Goal: Transaction & Acquisition: Purchase product/service

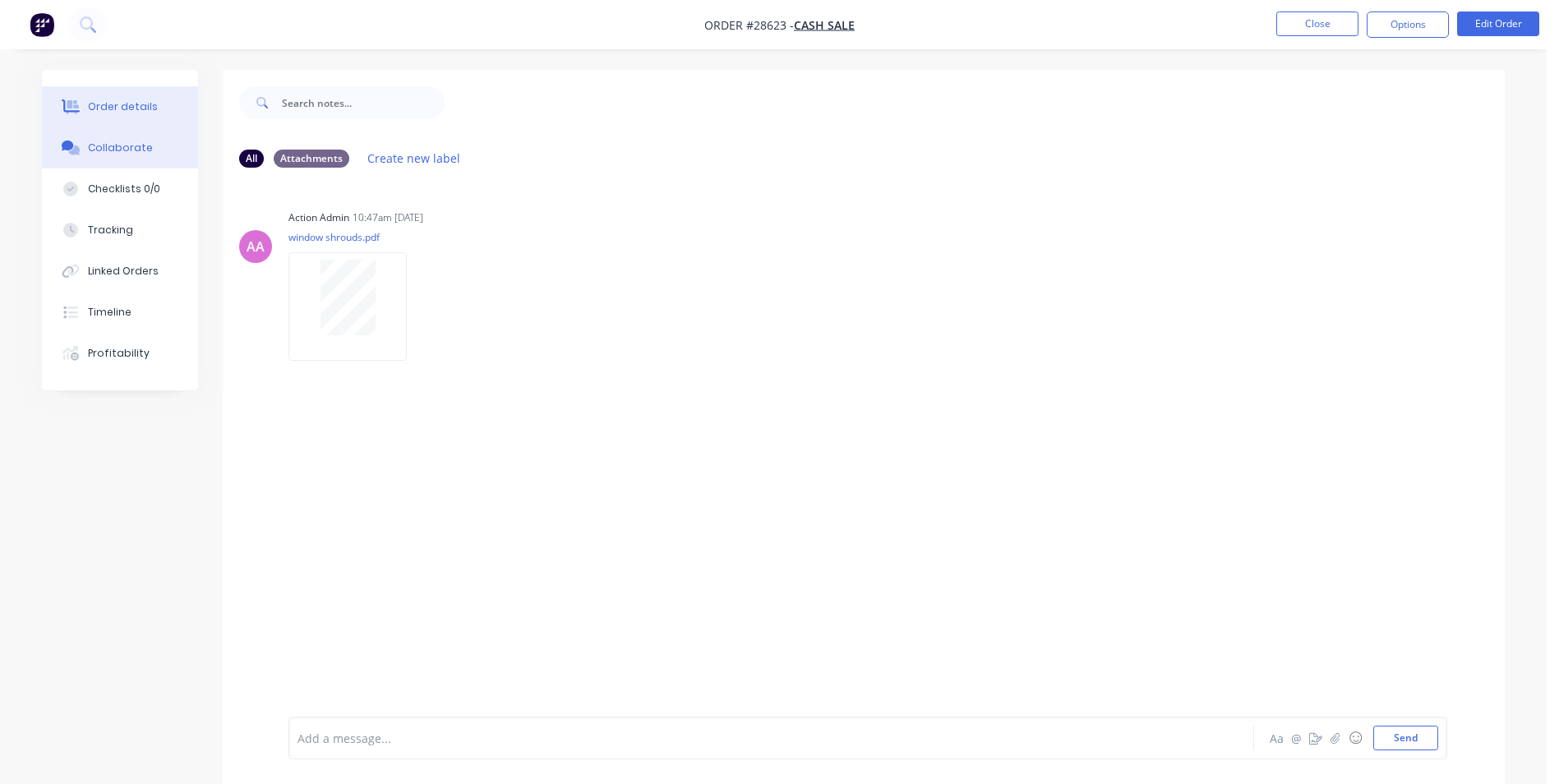
drag, startPoint x: 111, startPoint y: 99, endPoint x: 103, endPoint y: 103, distance: 8.9
click at [113, 102] on div "Order details" at bounding box center [123, 106] width 70 height 14
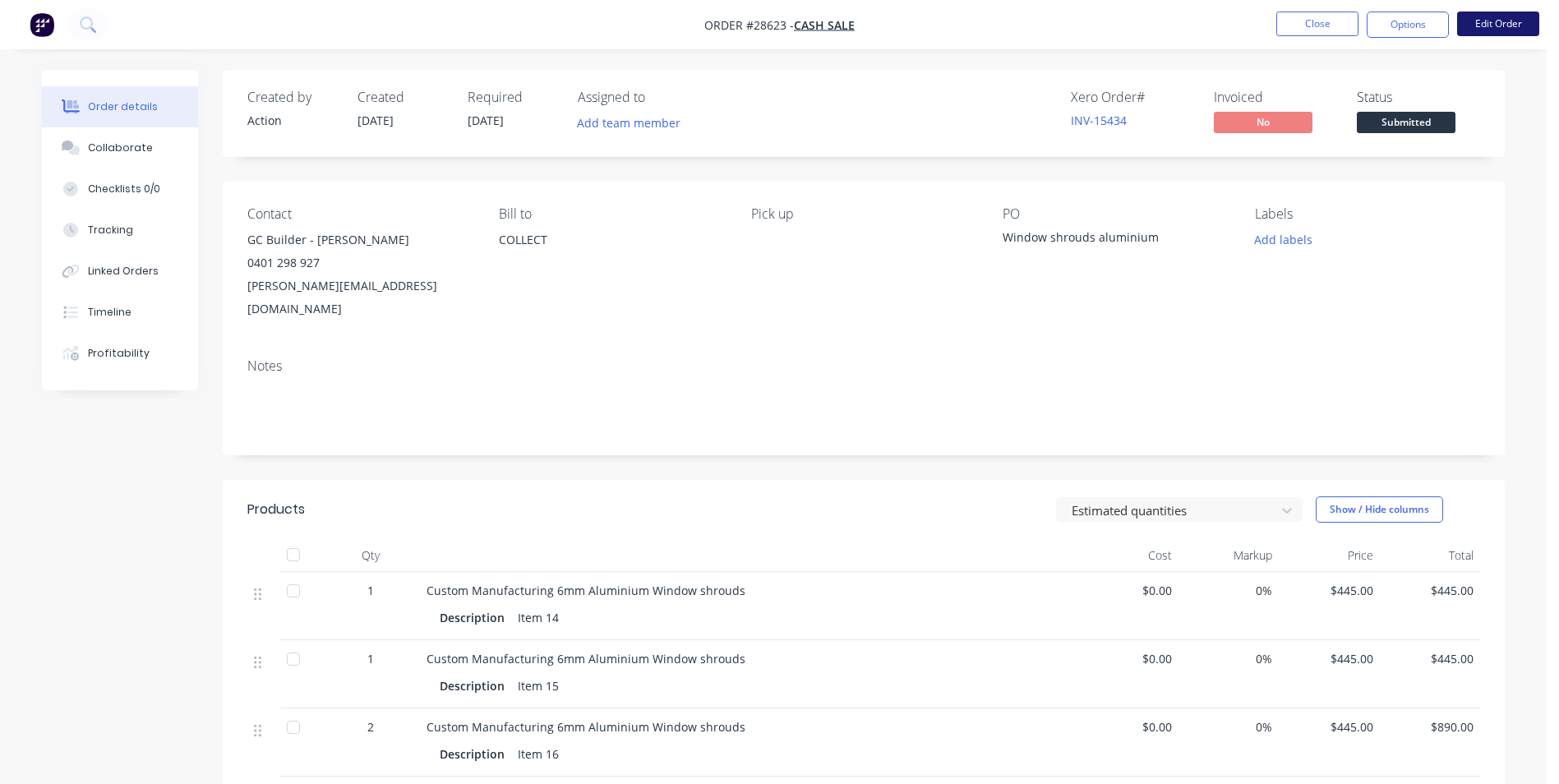
click at [1486, 18] on button "Edit Order" at bounding box center [1498, 23] width 82 height 24
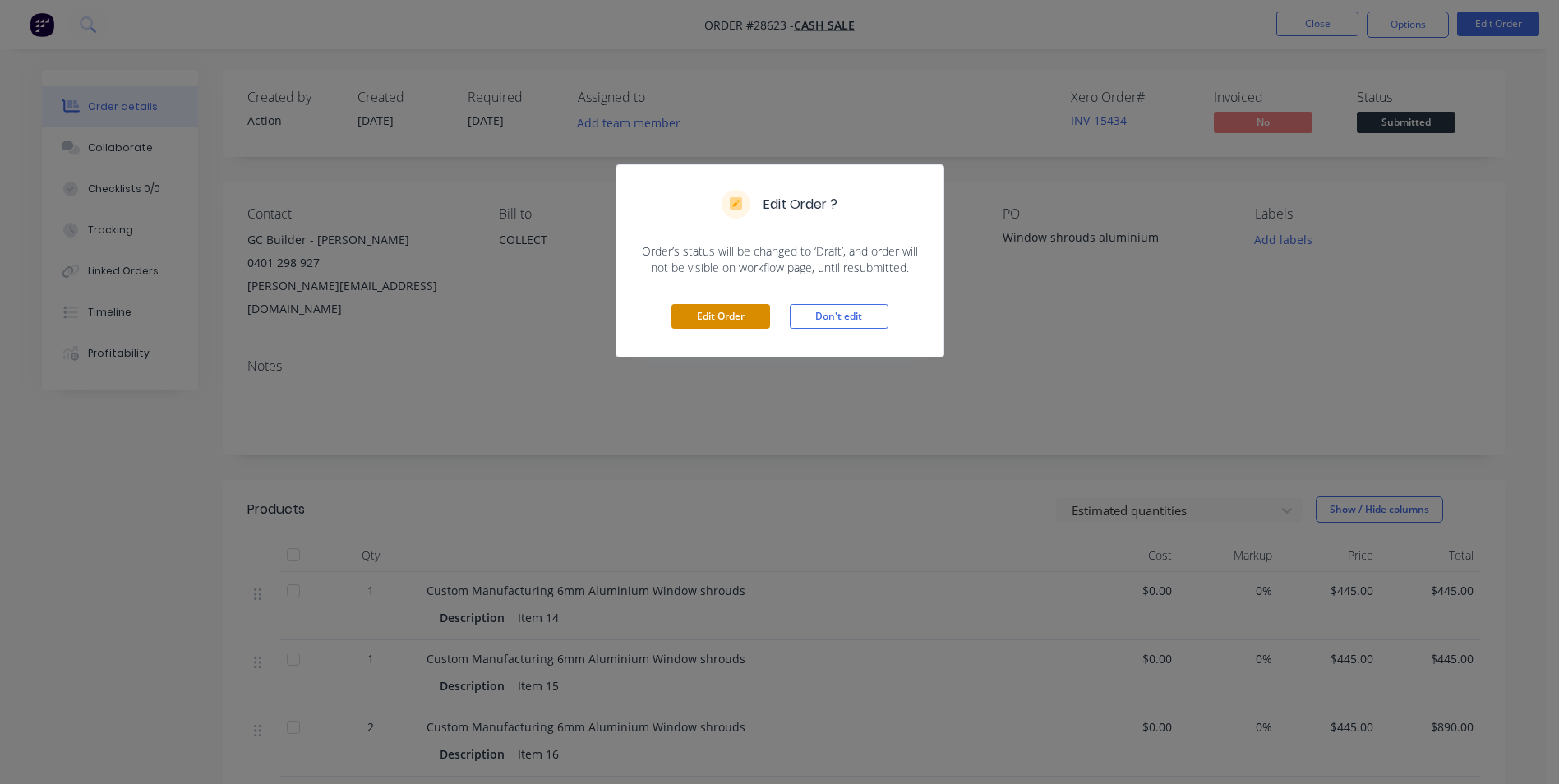
click at [705, 316] on button "Edit Order" at bounding box center [721, 316] width 99 height 24
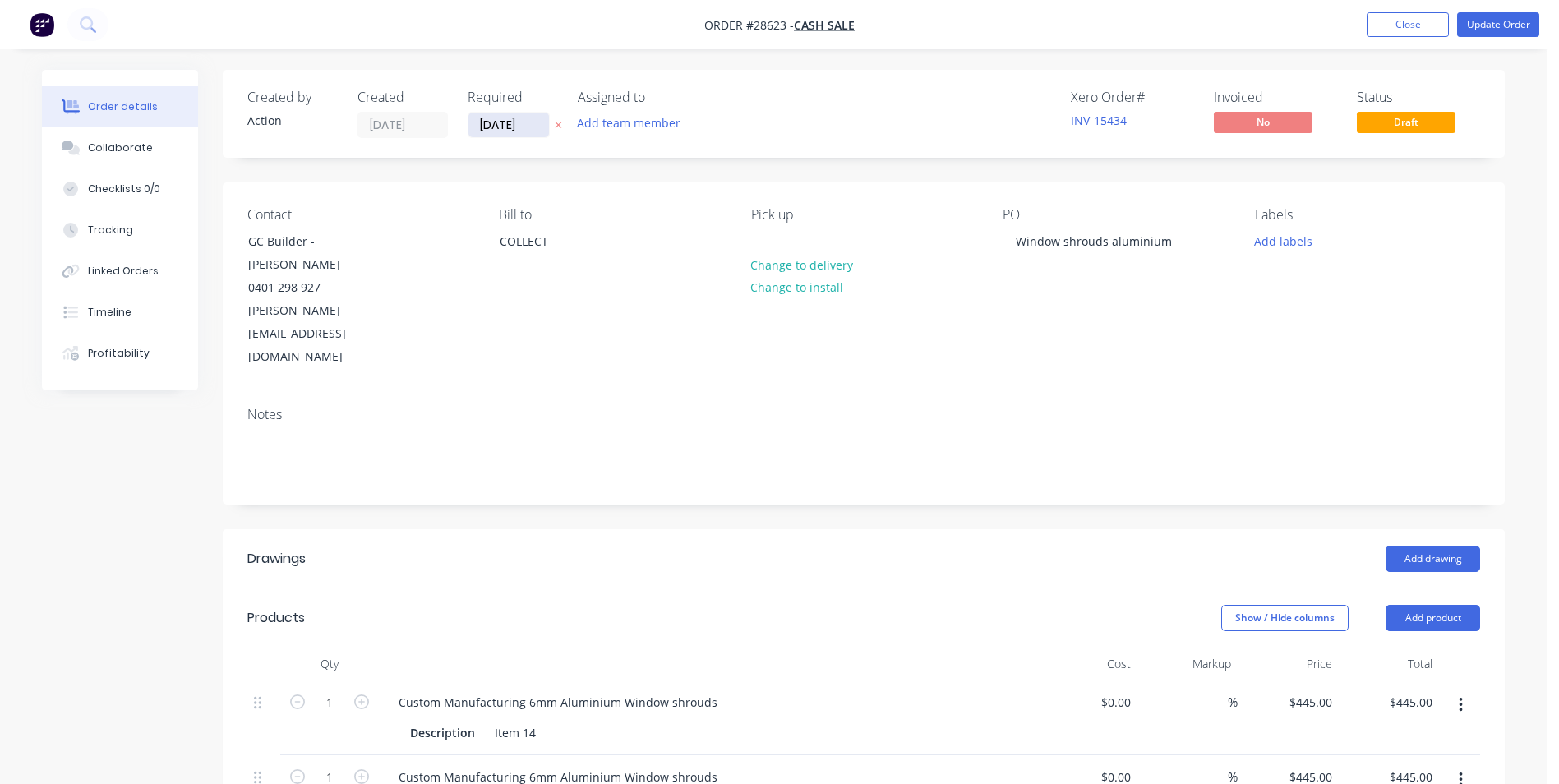
click at [536, 122] on input "[DATE]" at bounding box center [509, 124] width 80 height 24
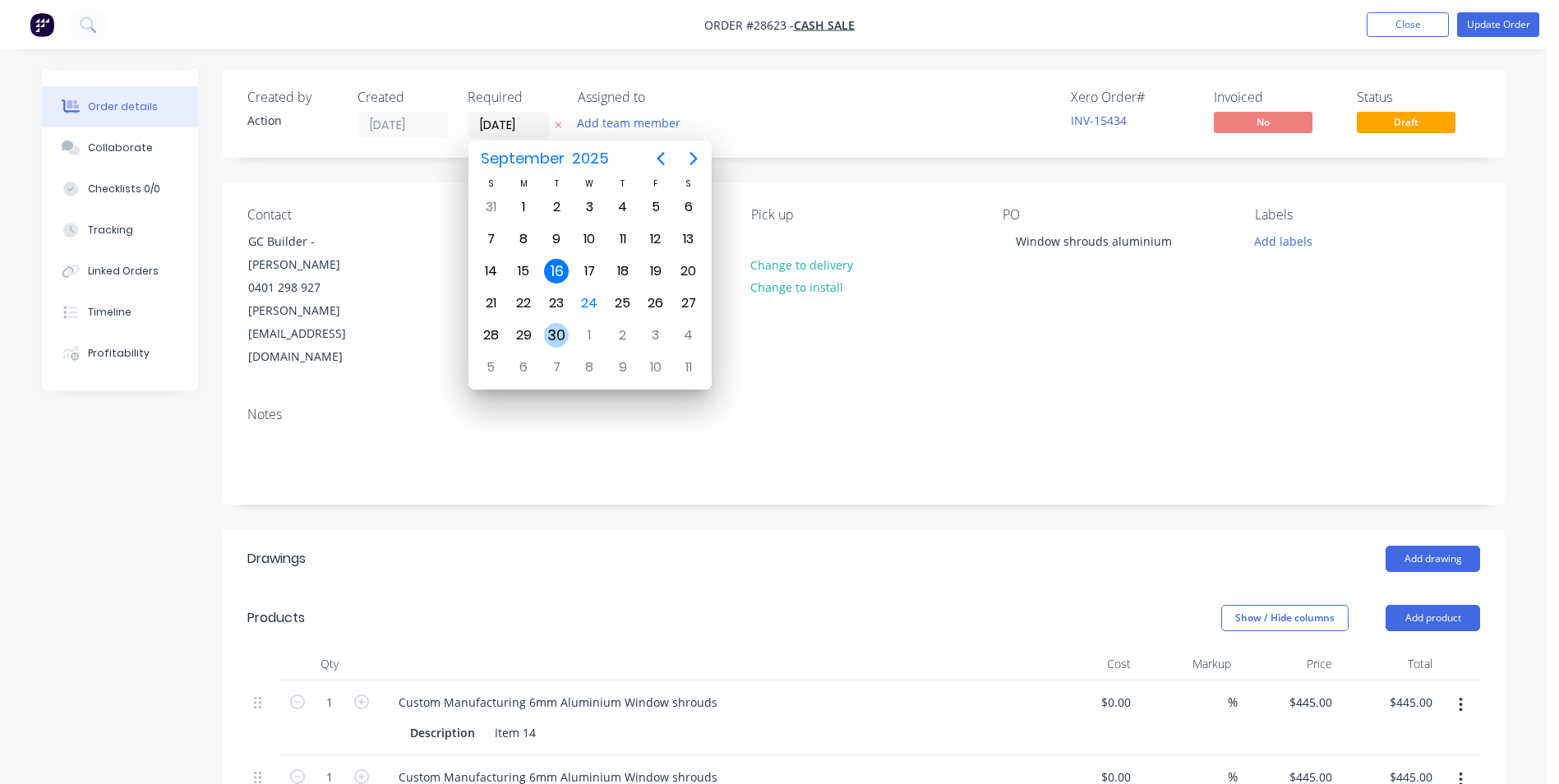
click at [558, 331] on div "30" at bounding box center [556, 335] width 24 height 24
type input "[DATE]"
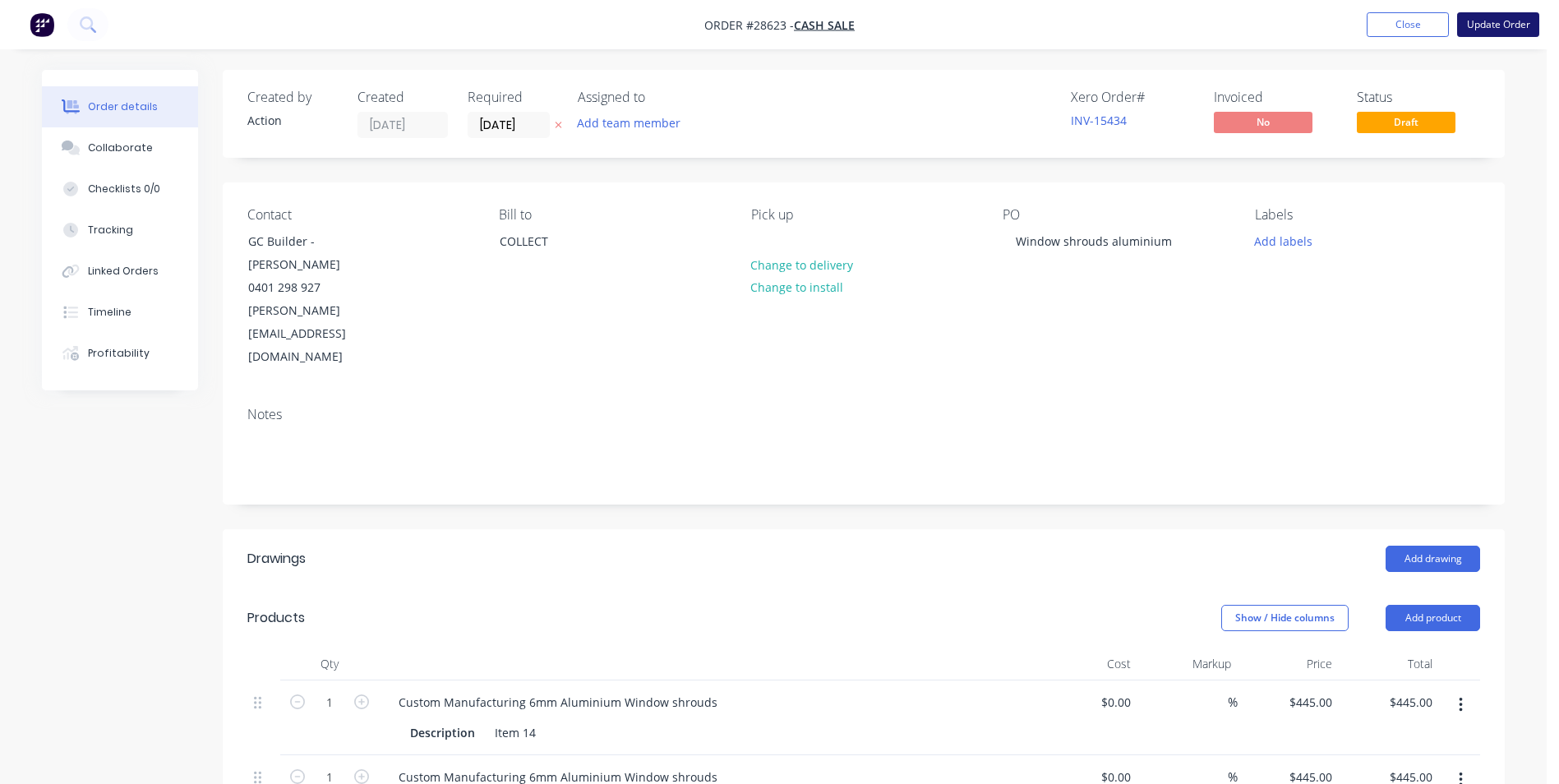
click at [1504, 23] on button "Update Order" at bounding box center [1498, 24] width 82 height 24
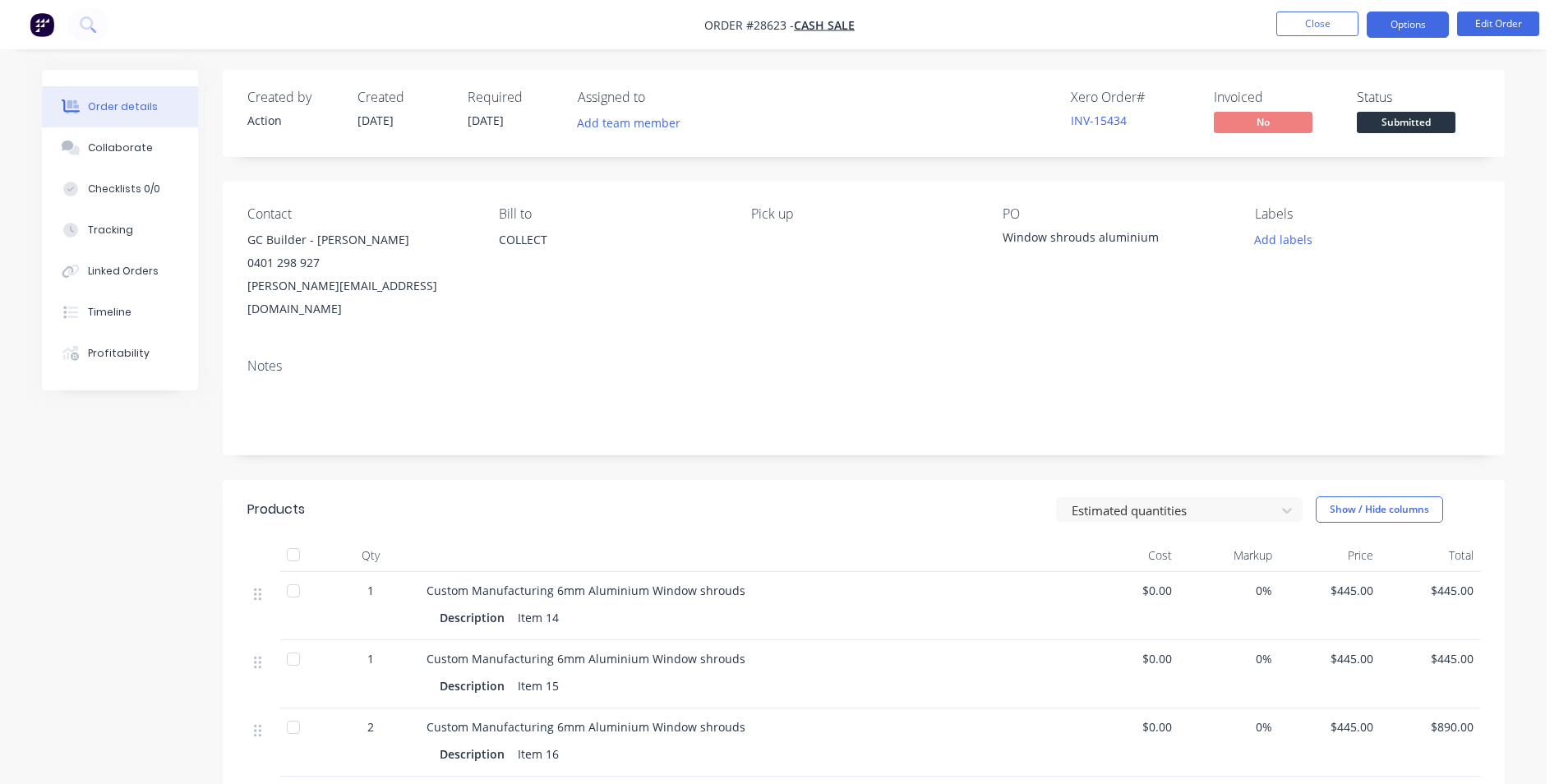
click at [1421, 27] on button "Options" at bounding box center [1408, 24] width 82 height 26
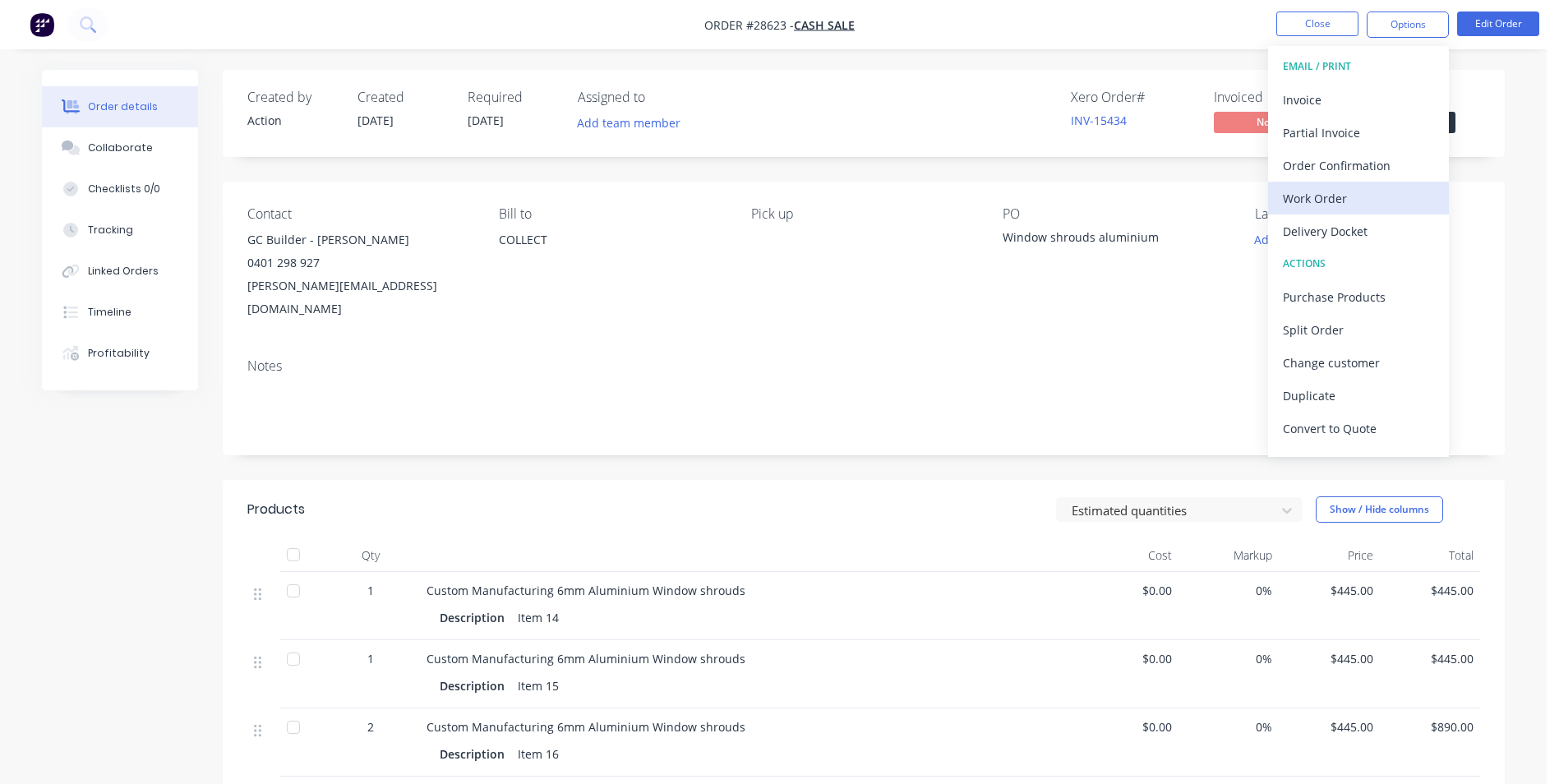
click at [1324, 199] on div "Work Order" at bounding box center [1359, 198] width 151 height 23
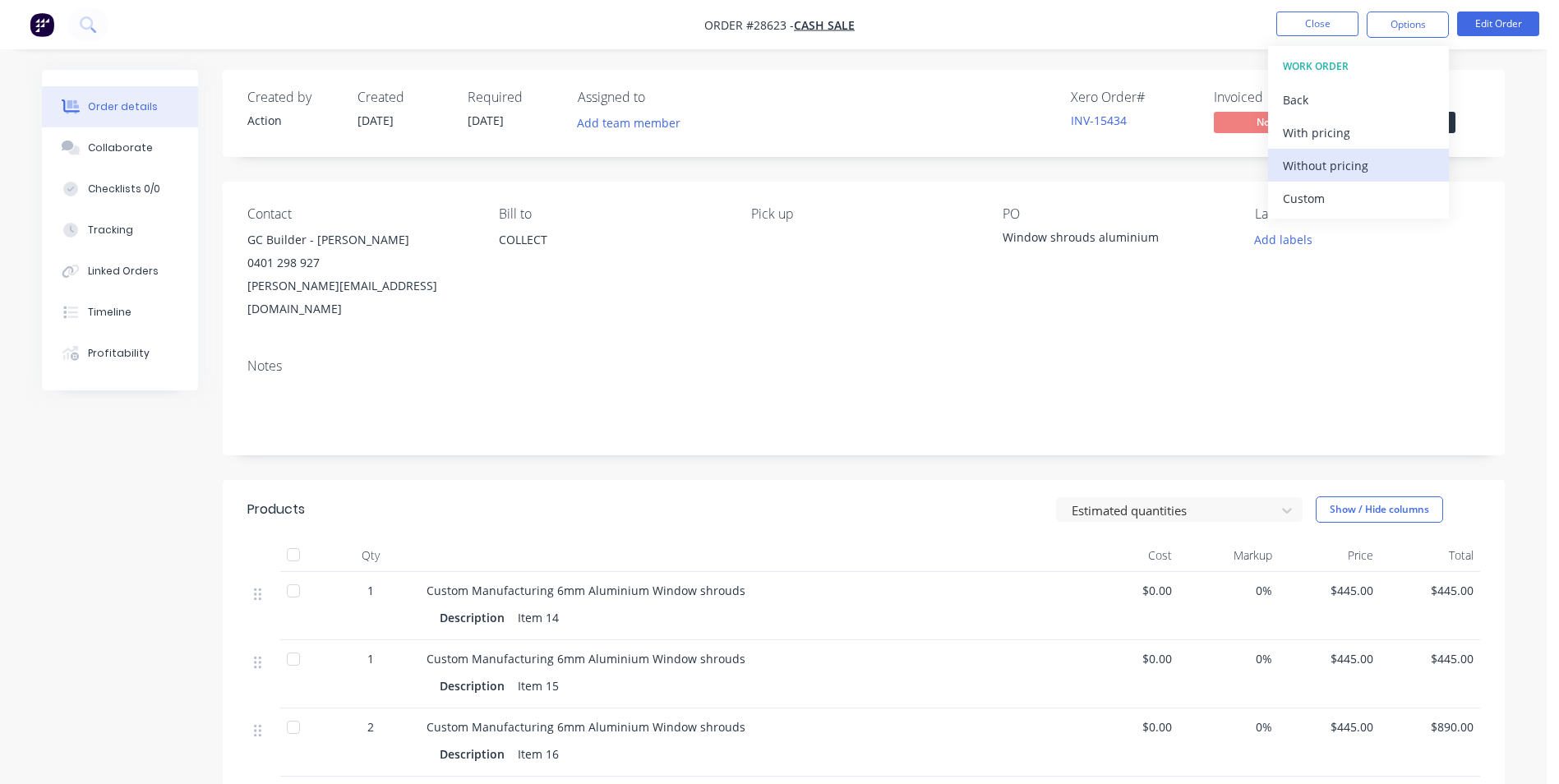
click at [1327, 157] on div "Without pricing" at bounding box center [1359, 166] width 151 height 23
click at [1118, 54] on div "Order details Collaborate Checklists 0/0 Tracking Linked Orders Timeline Profit…" at bounding box center [773, 659] width 1547 height 1319
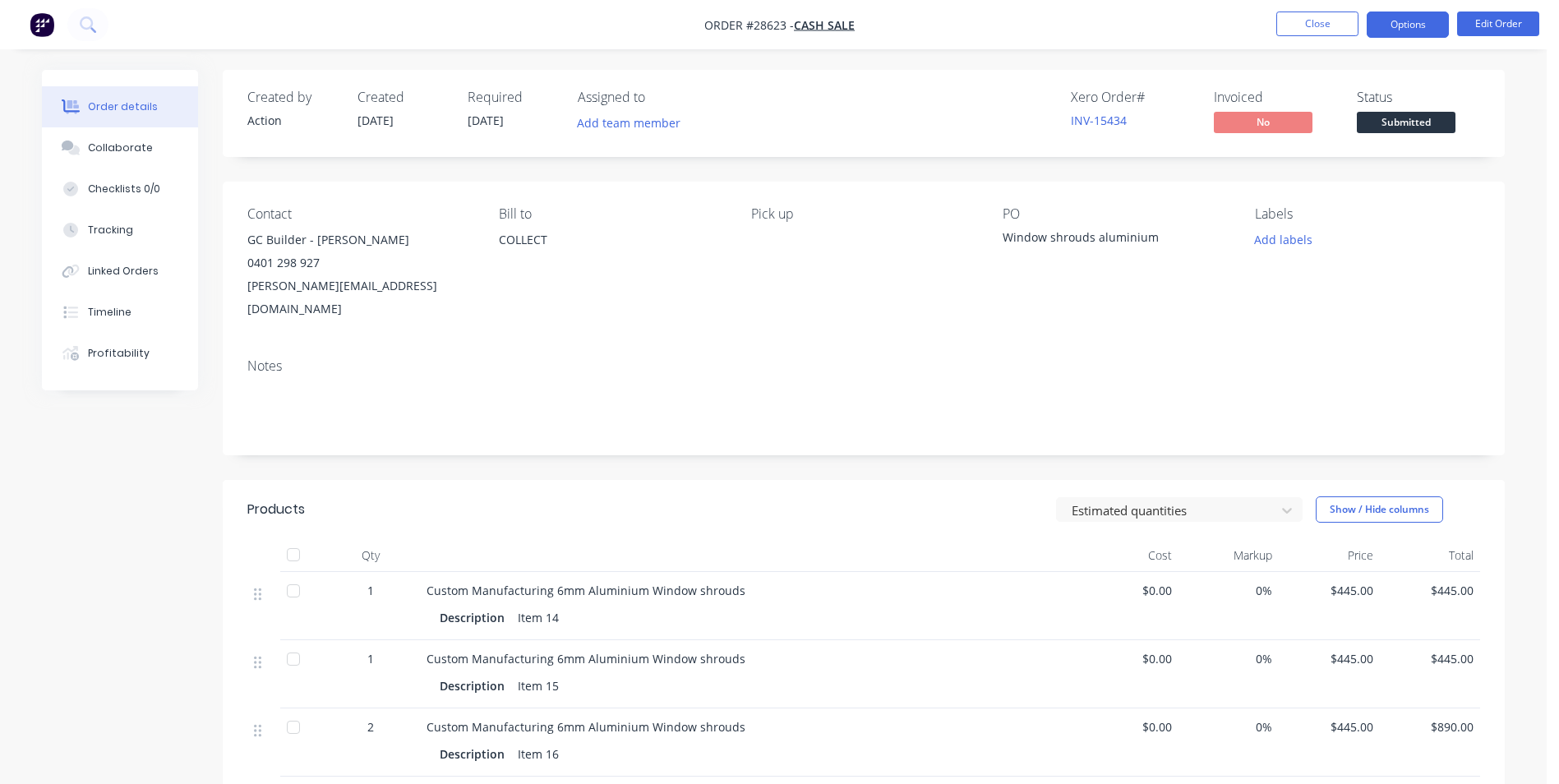
click at [1401, 26] on button "Options" at bounding box center [1408, 24] width 82 height 26
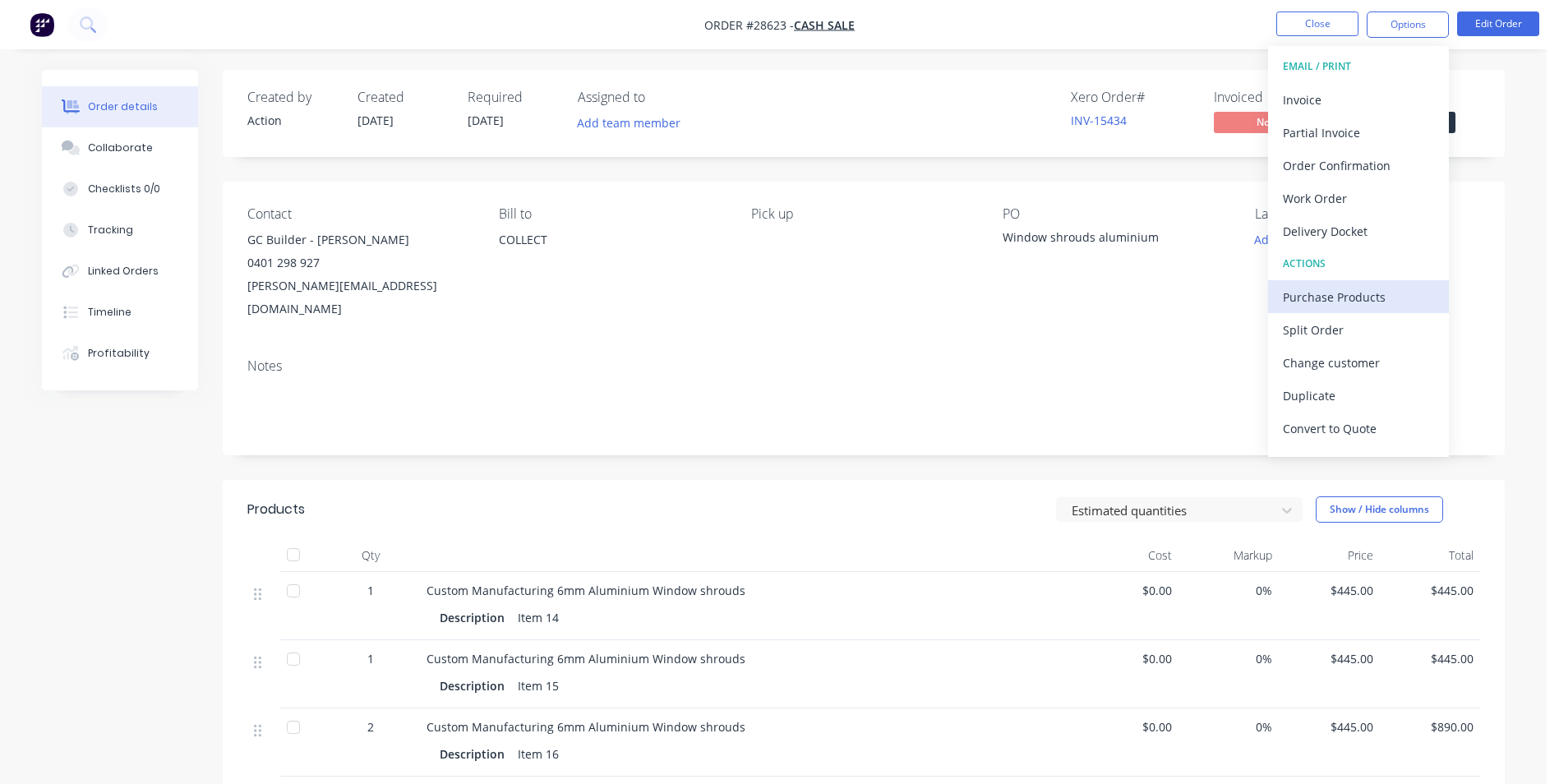
click at [1323, 299] on div "Purchase Products" at bounding box center [1359, 297] width 151 height 23
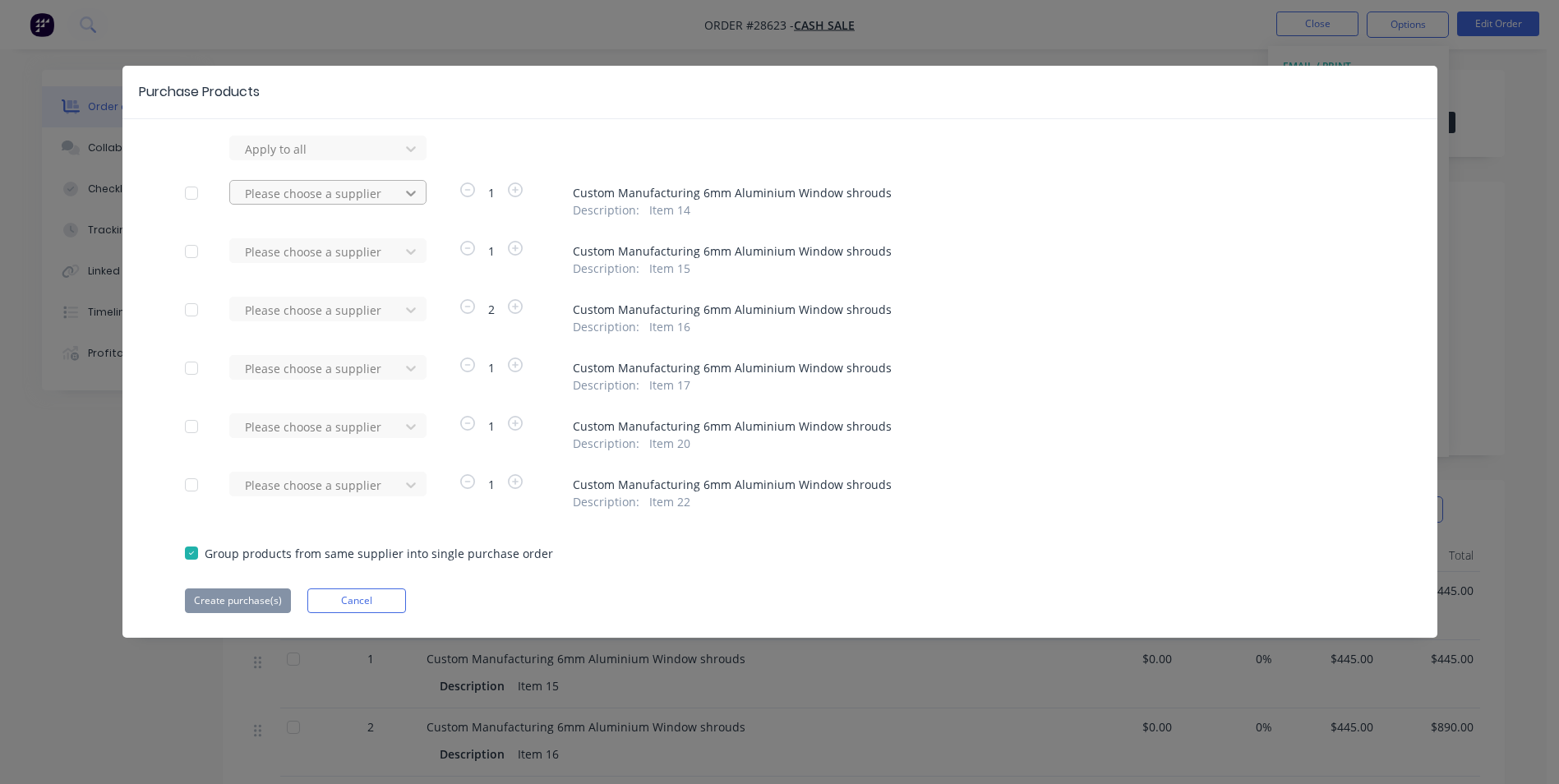
click at [417, 193] on icon at bounding box center [410, 193] width 16 height 16
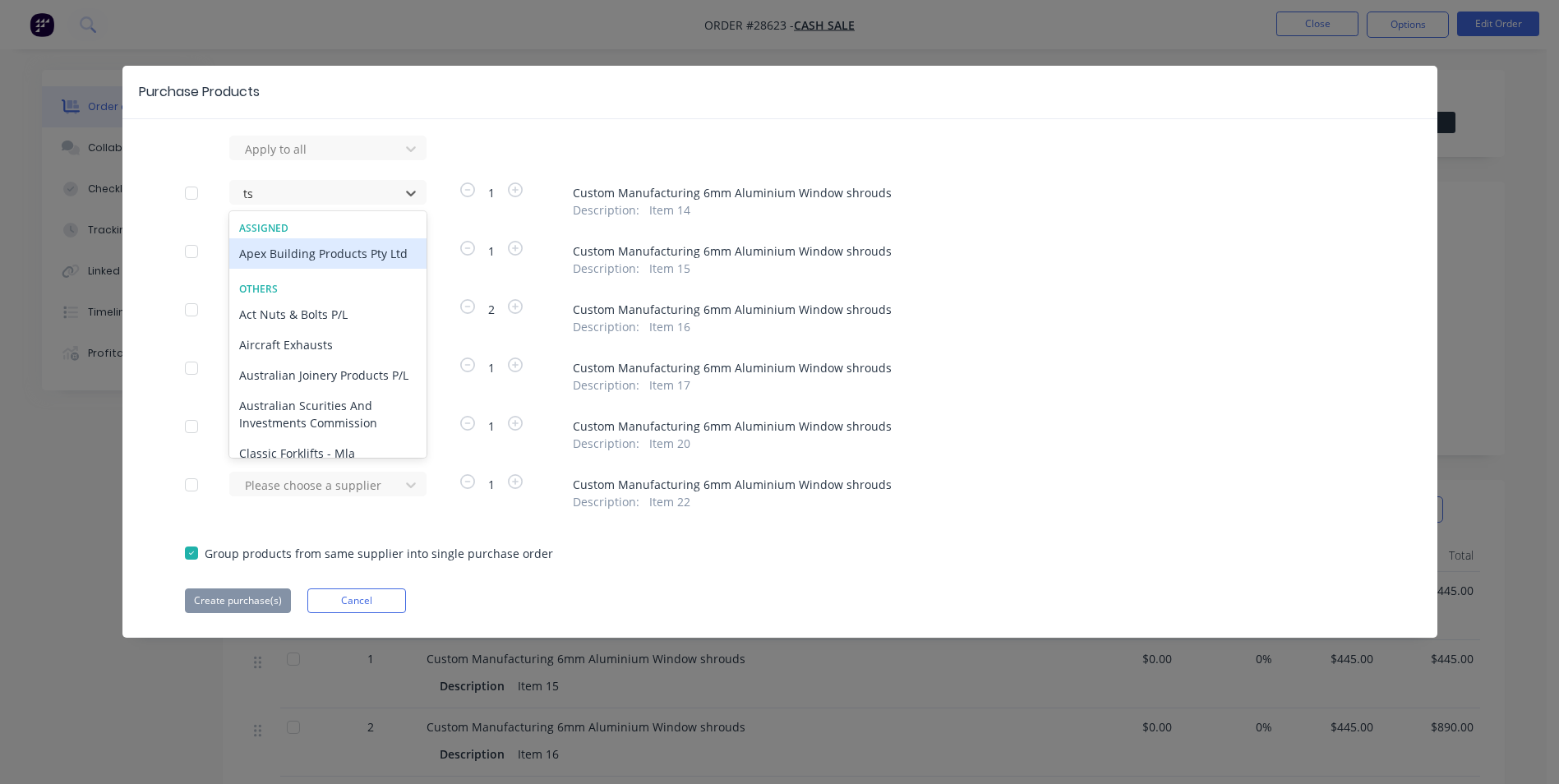
type input "t"
click at [413, 147] on icon at bounding box center [410, 149] width 10 height 5
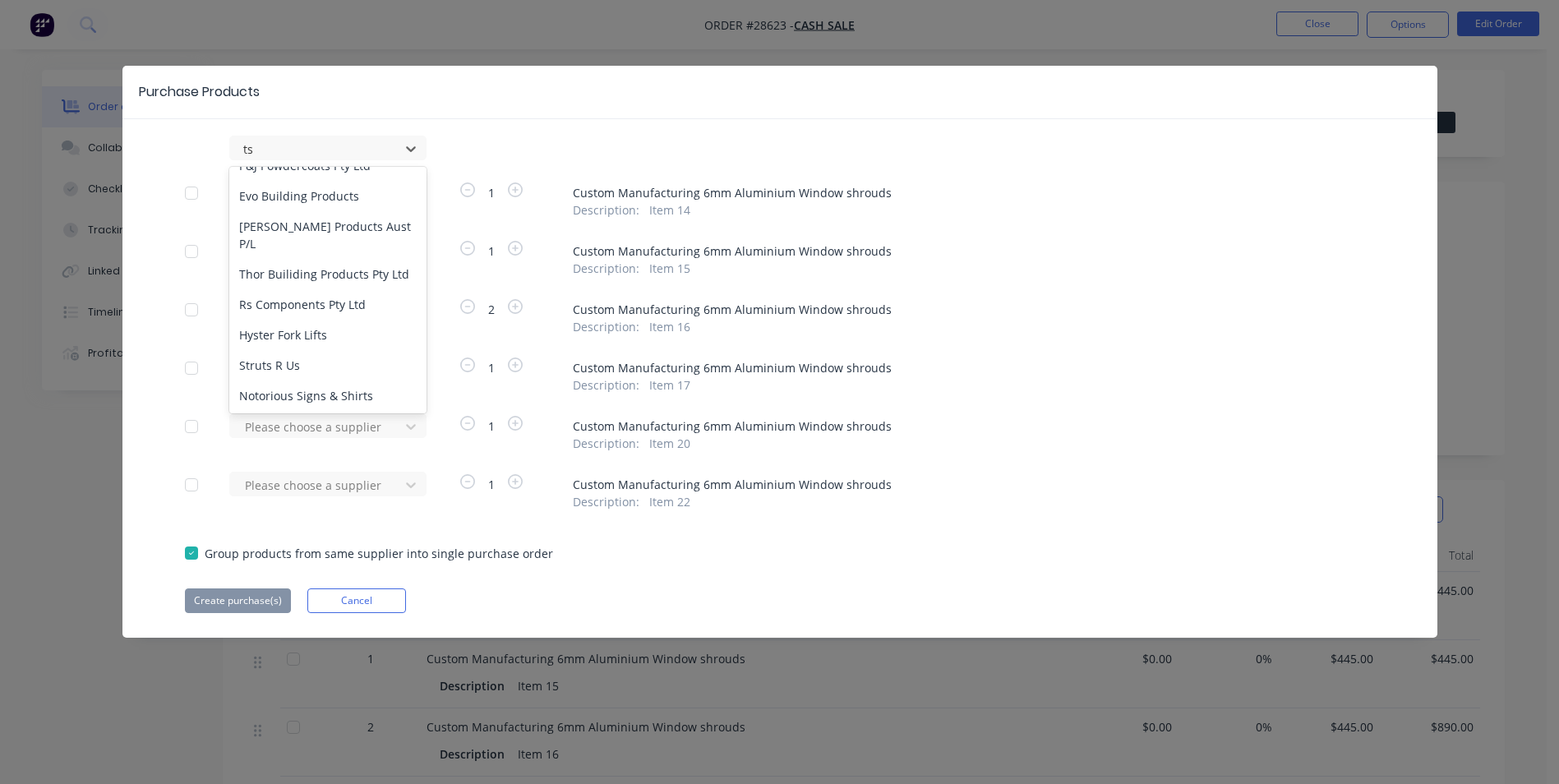
scroll to position [222, 0]
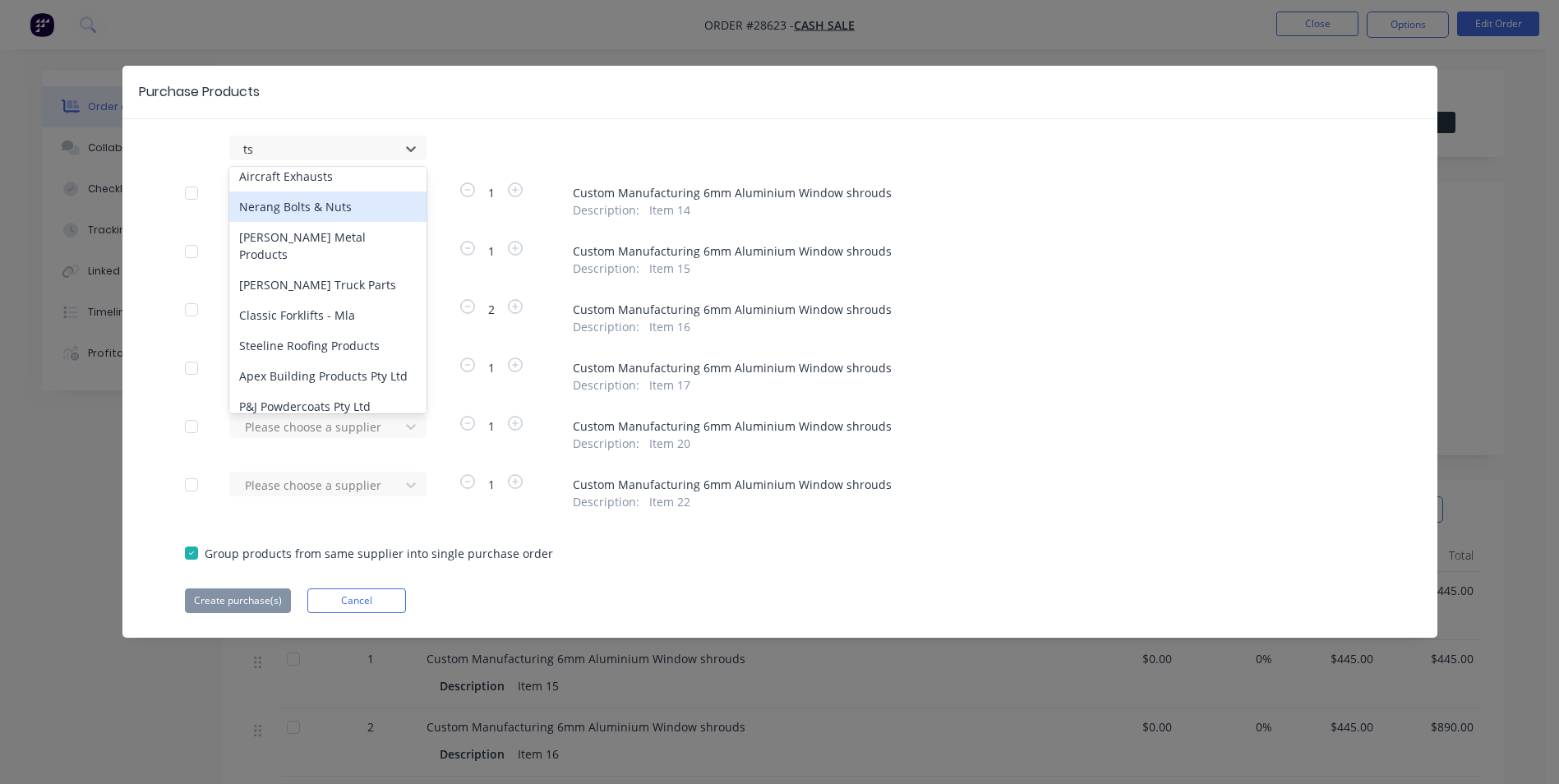
type input "t"
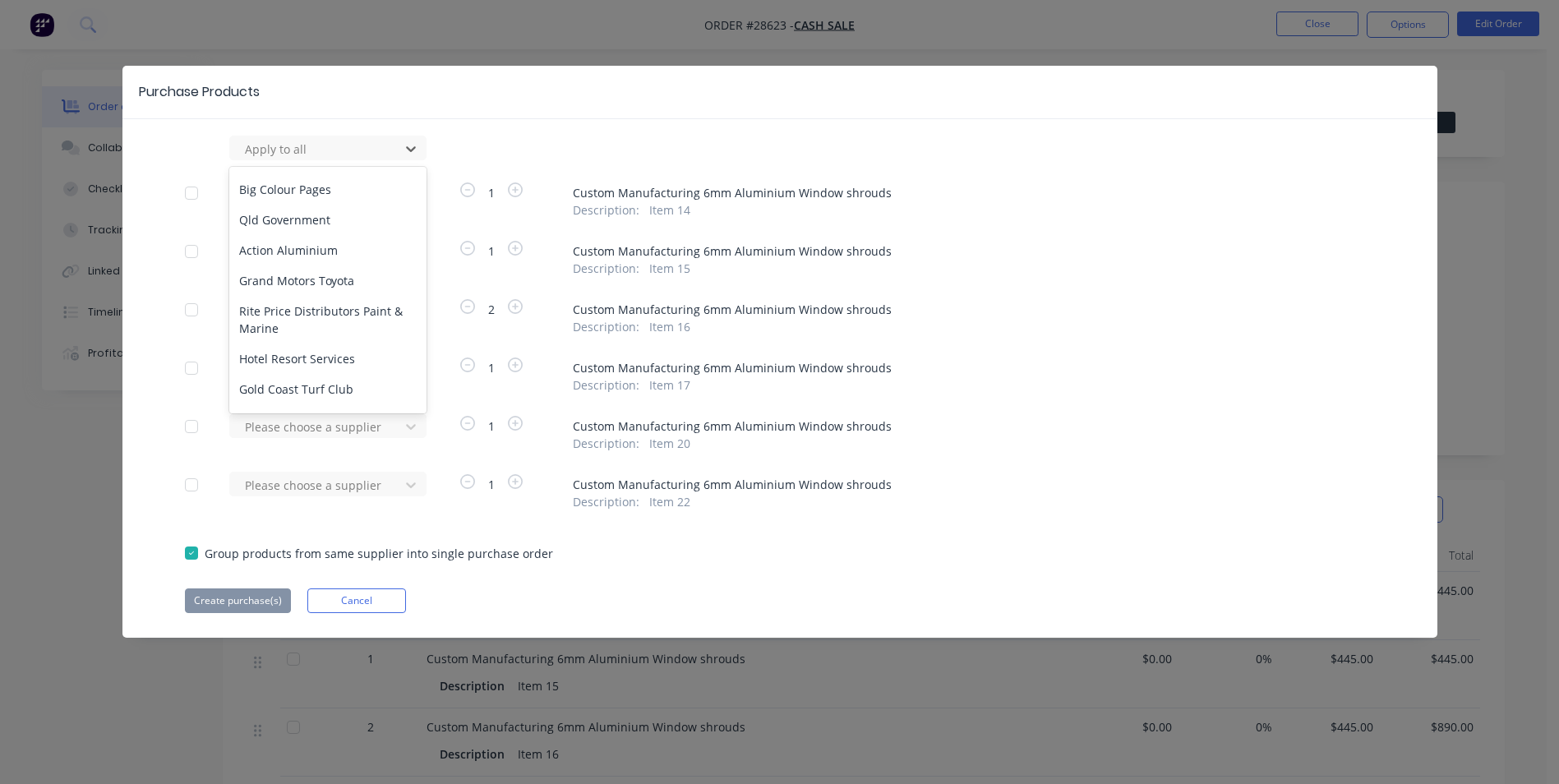
scroll to position [7327, 0]
click at [192, 554] on div at bounding box center [192, 553] width 33 height 33
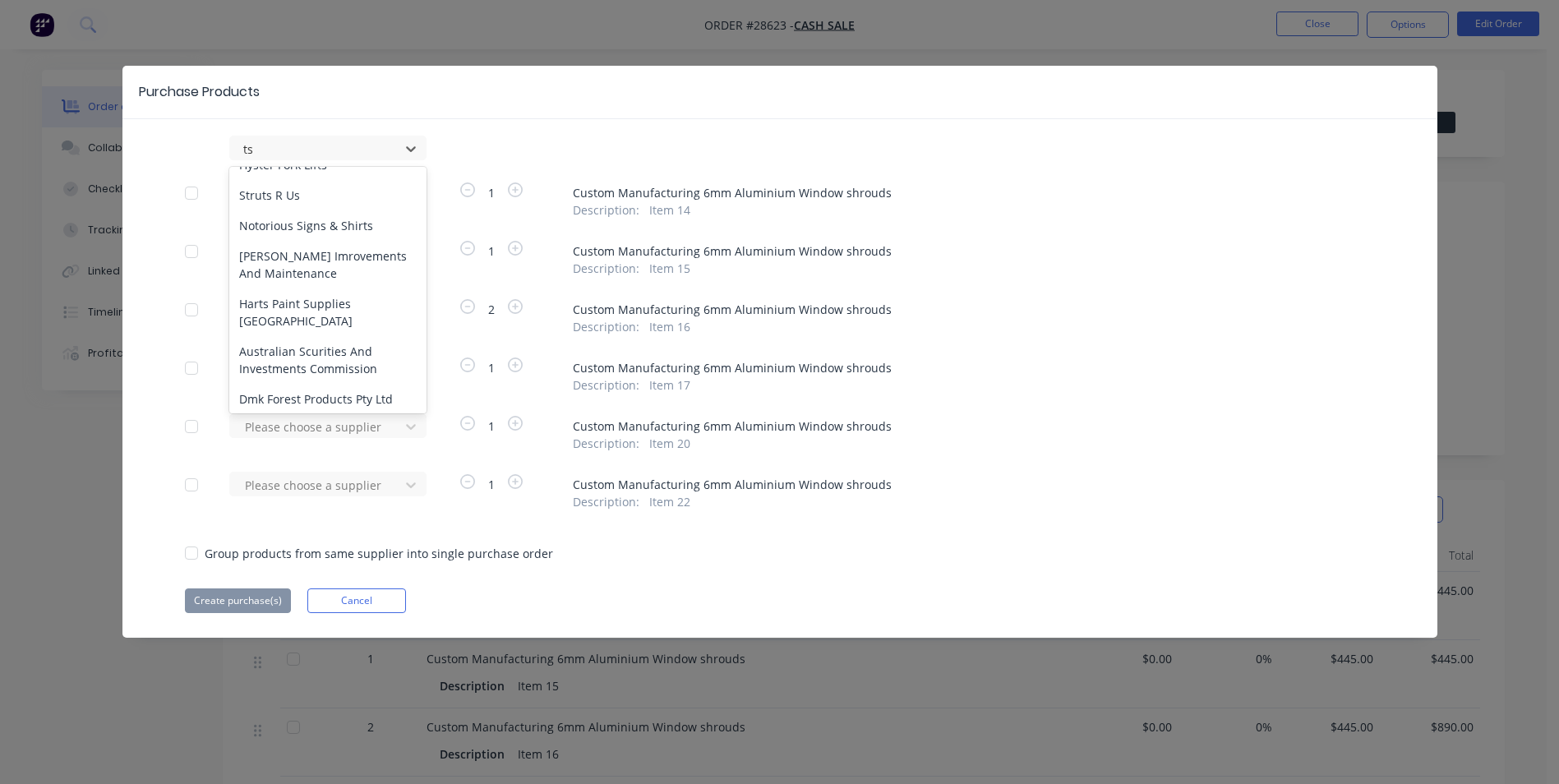
type input "tsm"
click at [385, 183] on div "No options" at bounding box center [328, 185] width 197 height 31
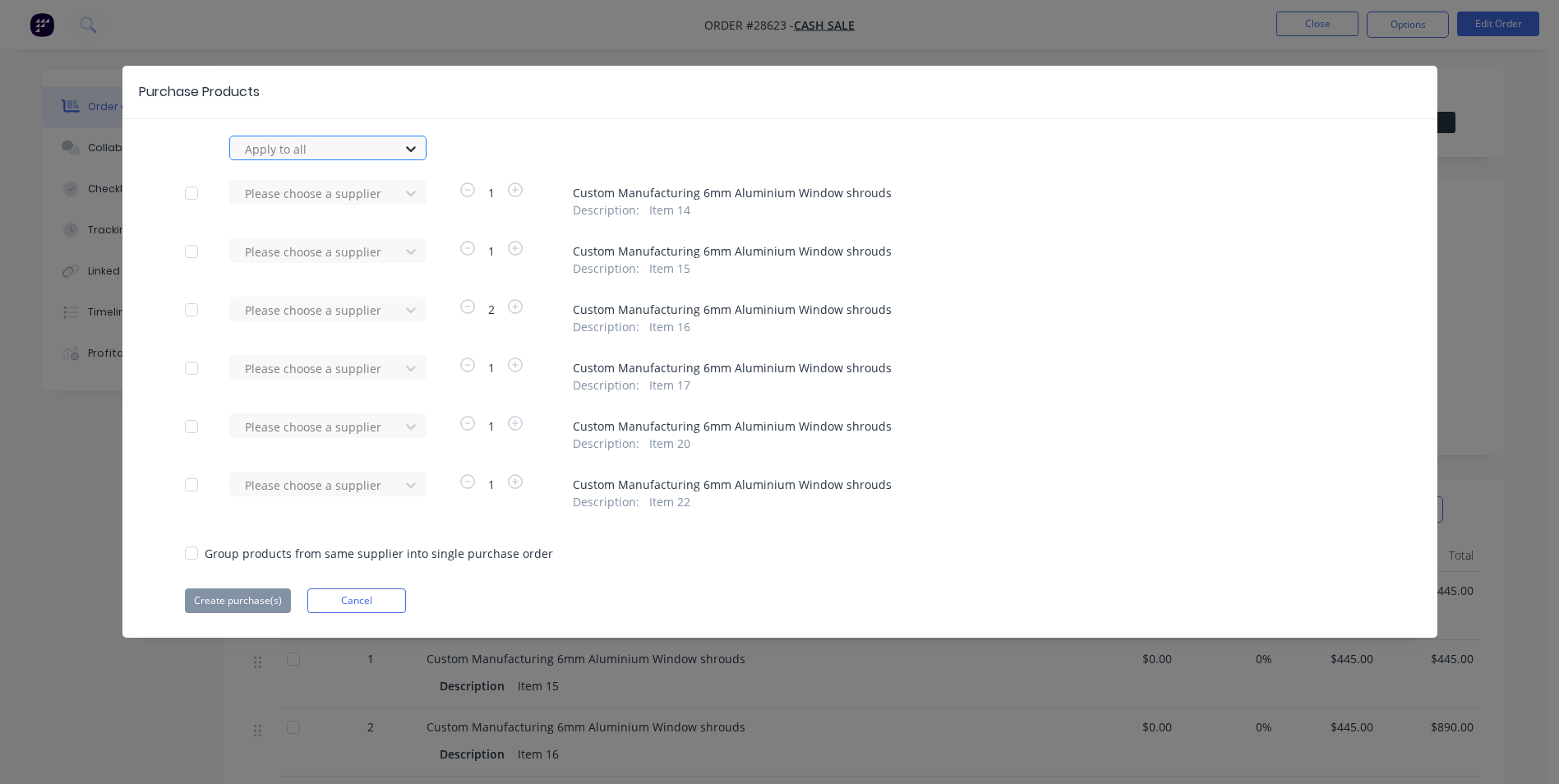
click at [415, 145] on icon at bounding box center [410, 149] width 16 height 16
click at [194, 558] on div at bounding box center [192, 553] width 33 height 33
click at [374, 599] on button "Cancel" at bounding box center [357, 600] width 99 height 24
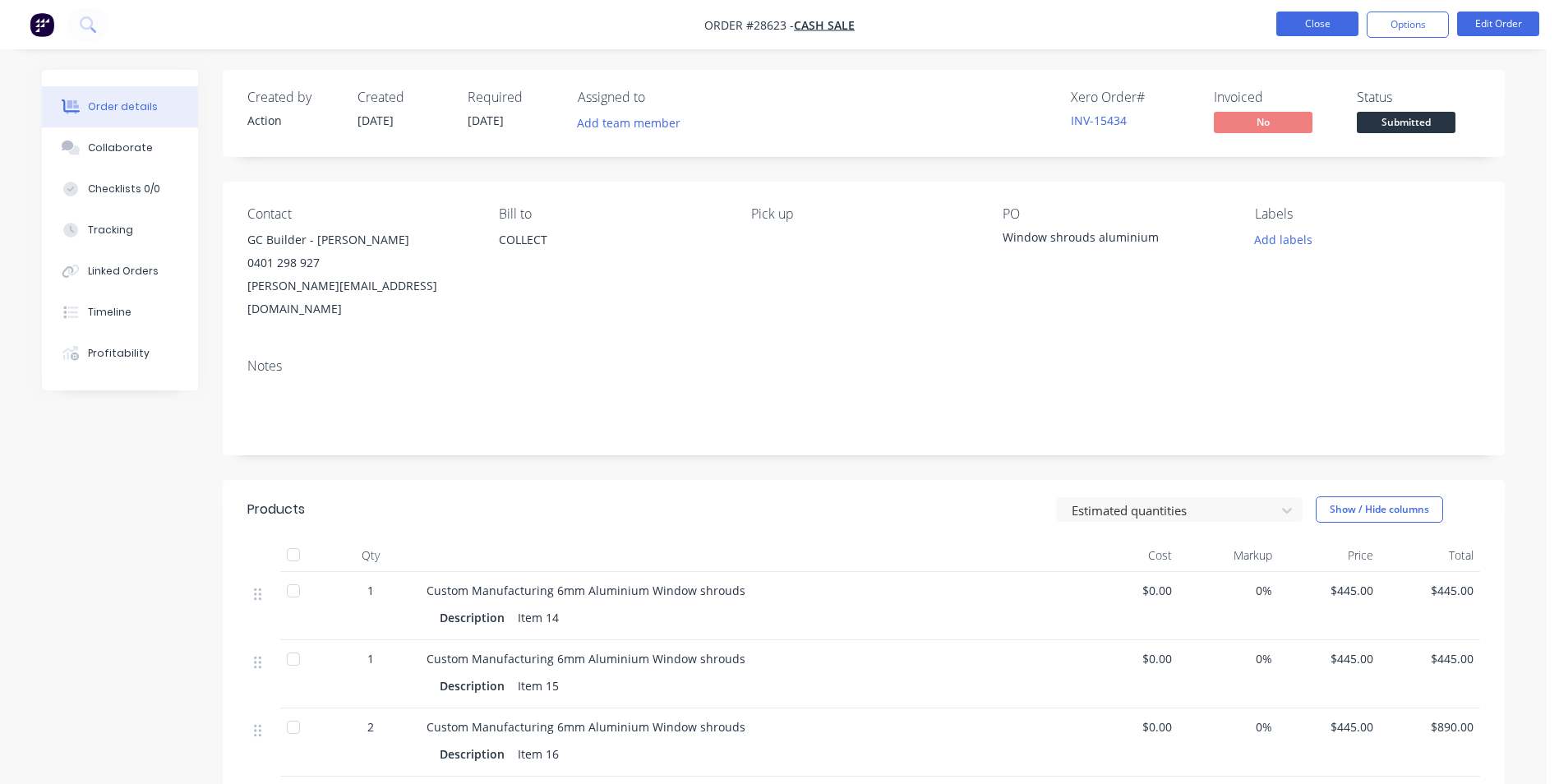
click at [1321, 27] on button "Close" at bounding box center [1317, 23] width 82 height 24
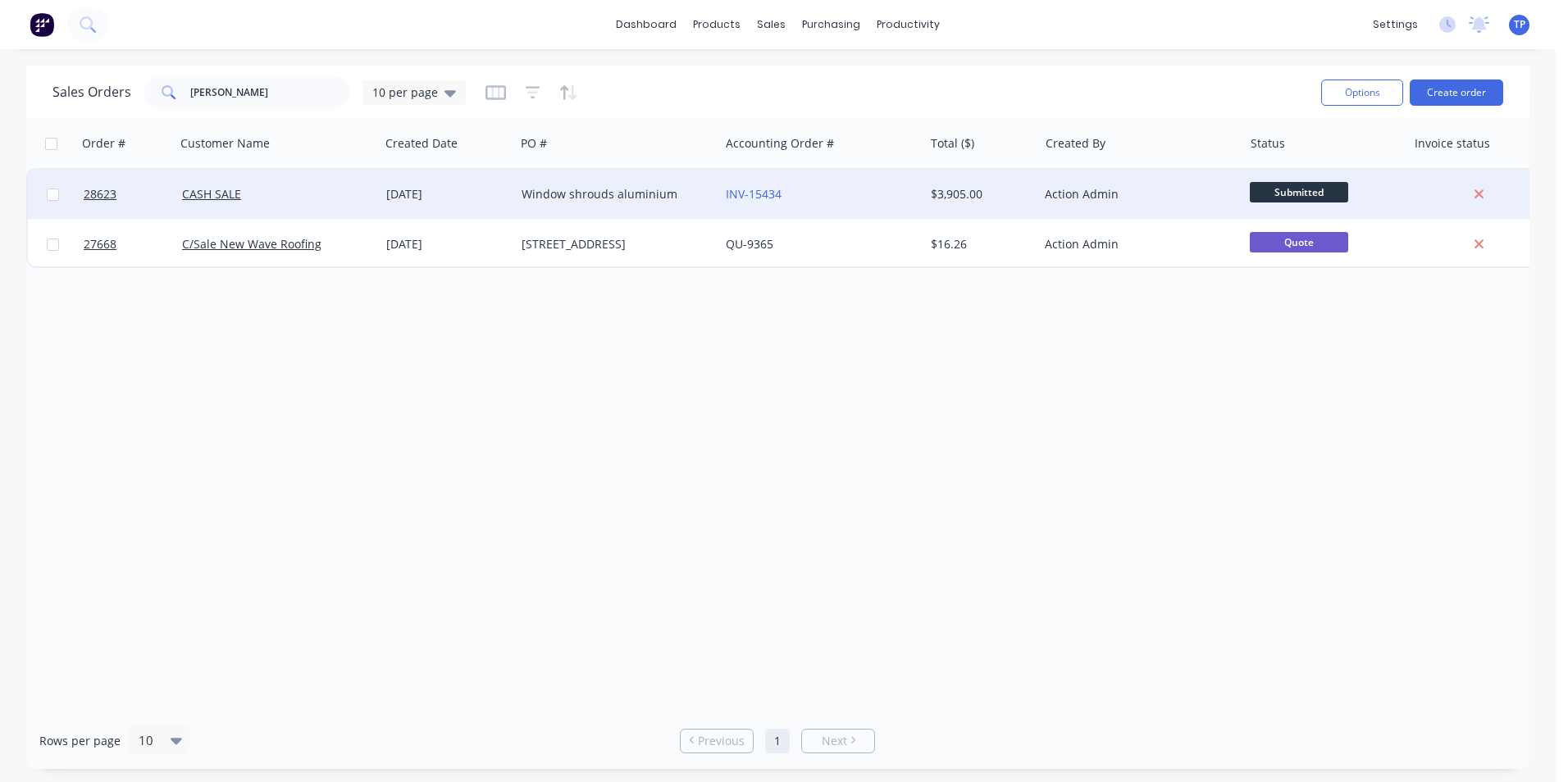
click at [874, 187] on div "INV-15434" at bounding box center [816, 194] width 182 height 16
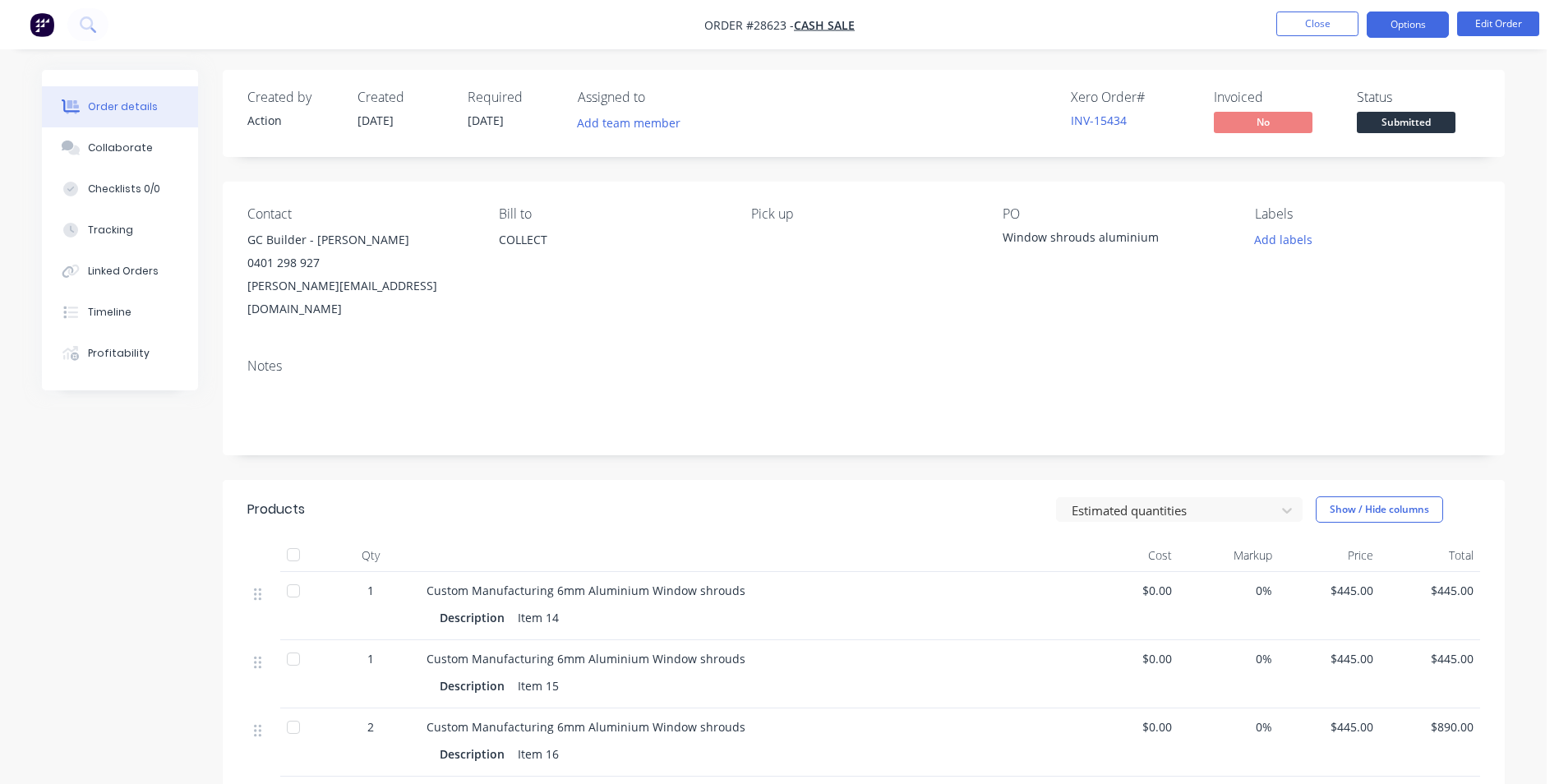
click at [1380, 29] on button "Options" at bounding box center [1408, 24] width 82 height 26
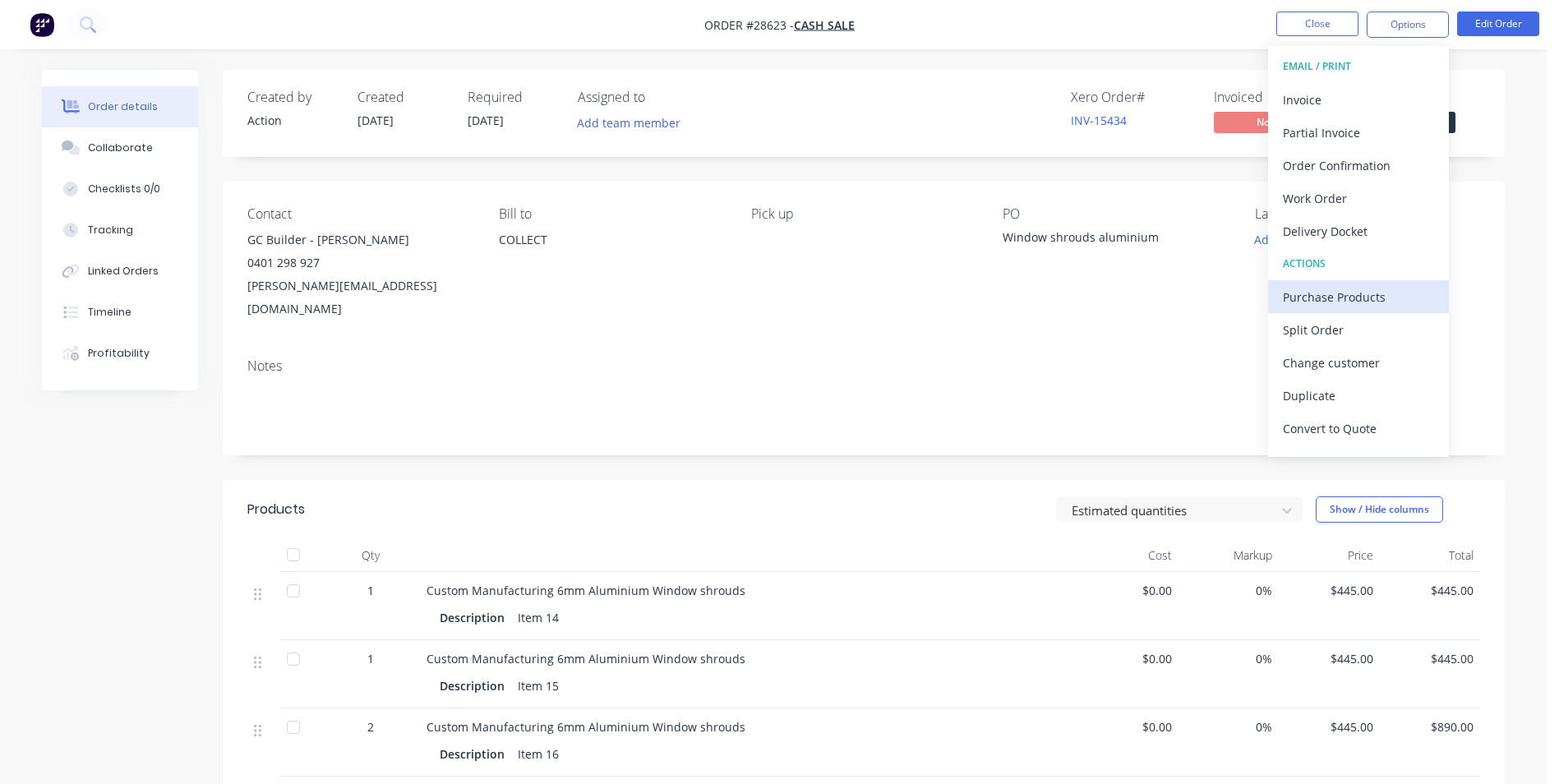
click at [1321, 299] on div "Purchase Products" at bounding box center [1359, 297] width 151 height 23
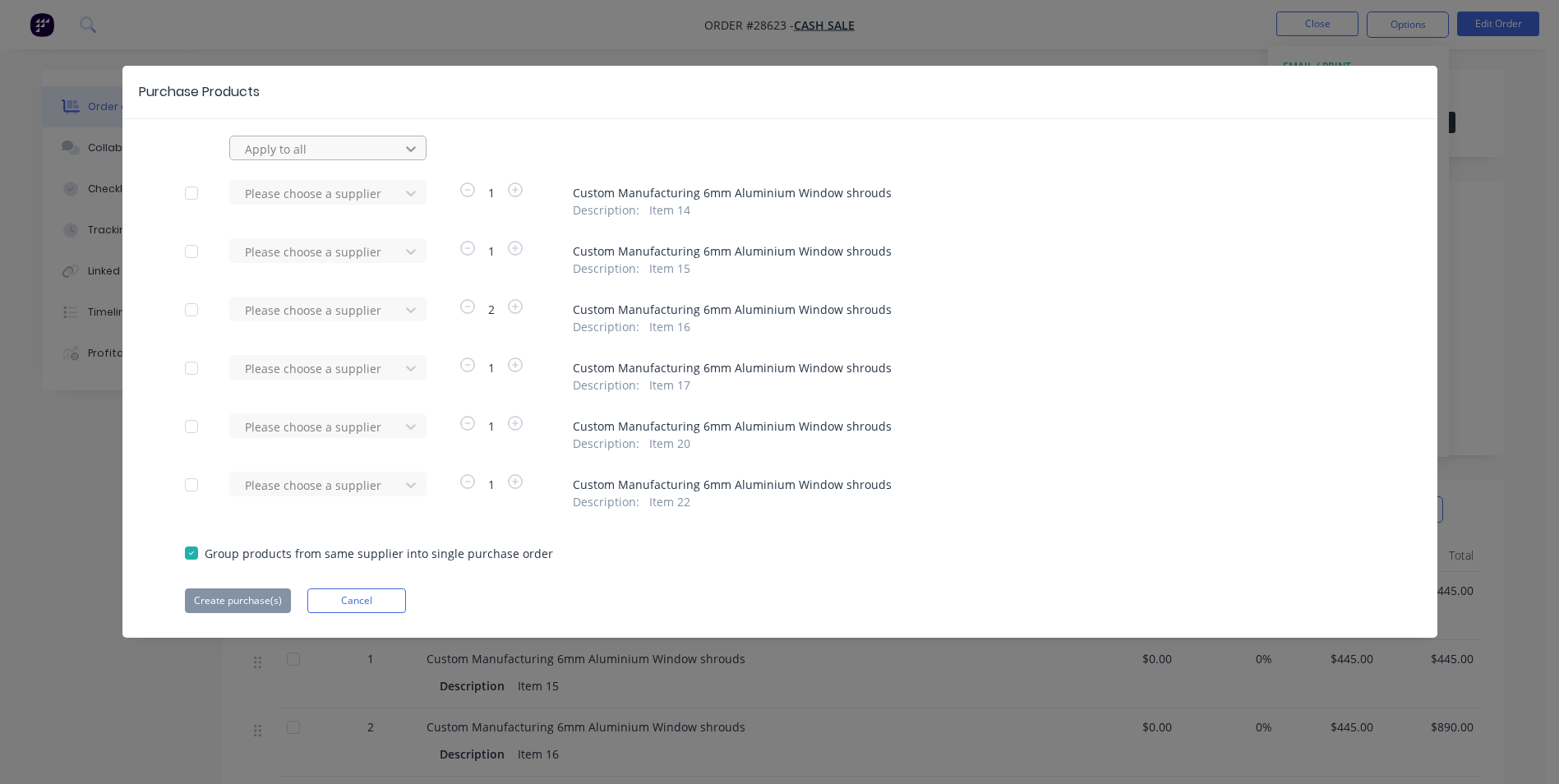
click at [412, 154] on icon at bounding box center [410, 149] width 16 height 16
type input "the st"
click at [320, 185] on div "The Steel Market Pty Ltd" at bounding box center [328, 185] width 197 height 31
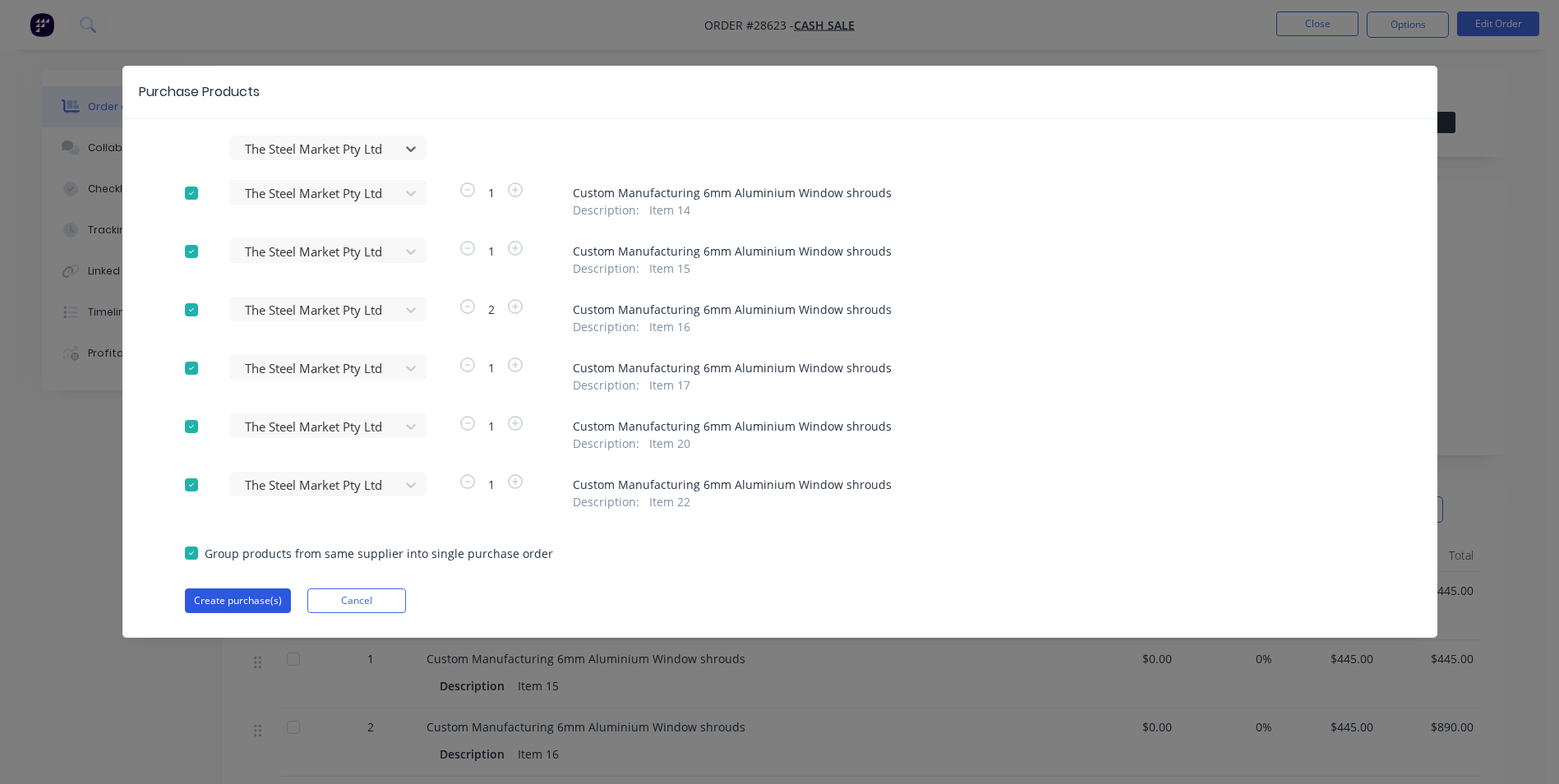
click at [235, 601] on button "Create purchase(s)" at bounding box center [238, 600] width 106 height 24
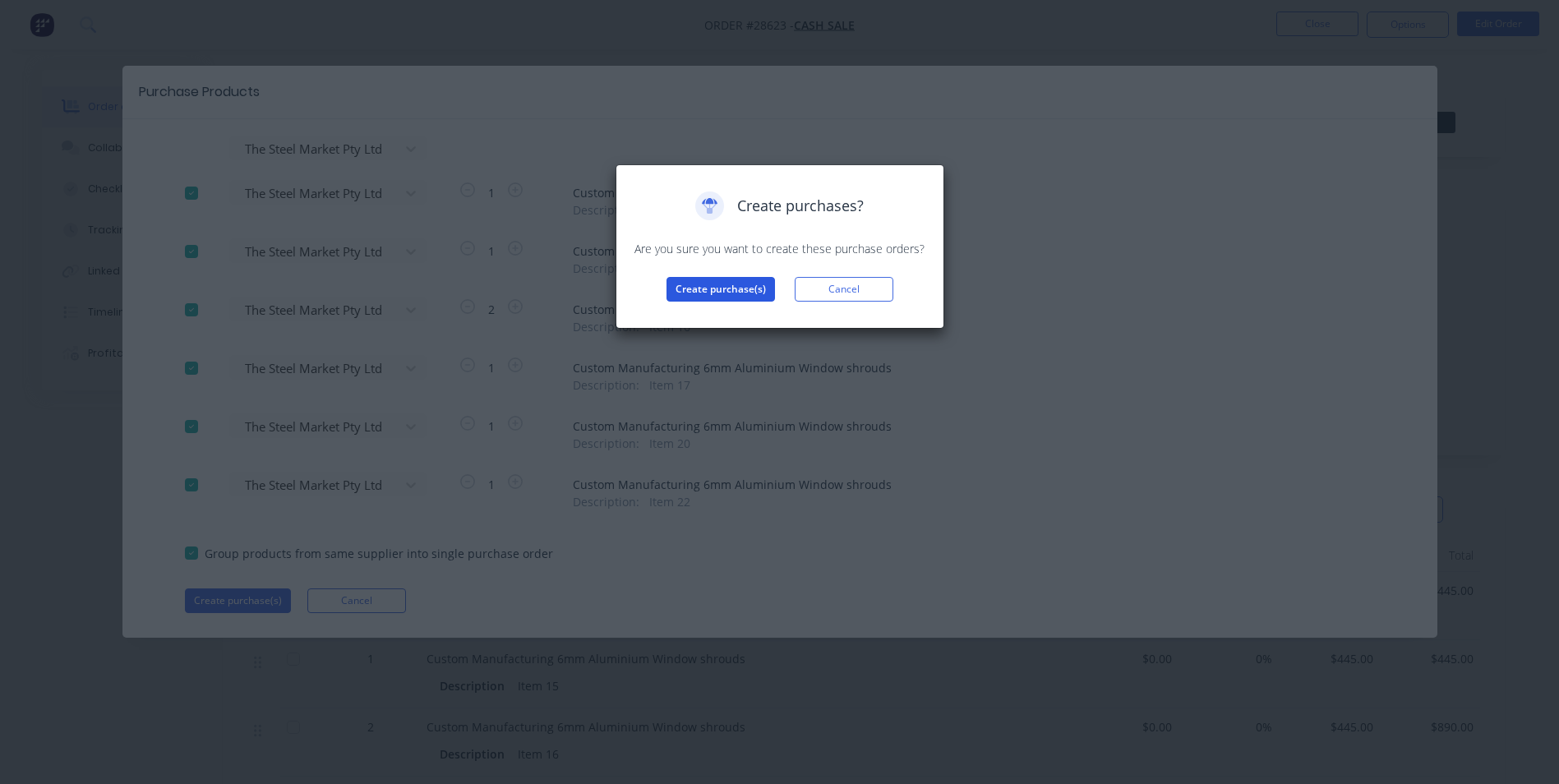
click at [692, 280] on button "Create purchase(s)" at bounding box center [721, 289] width 109 height 24
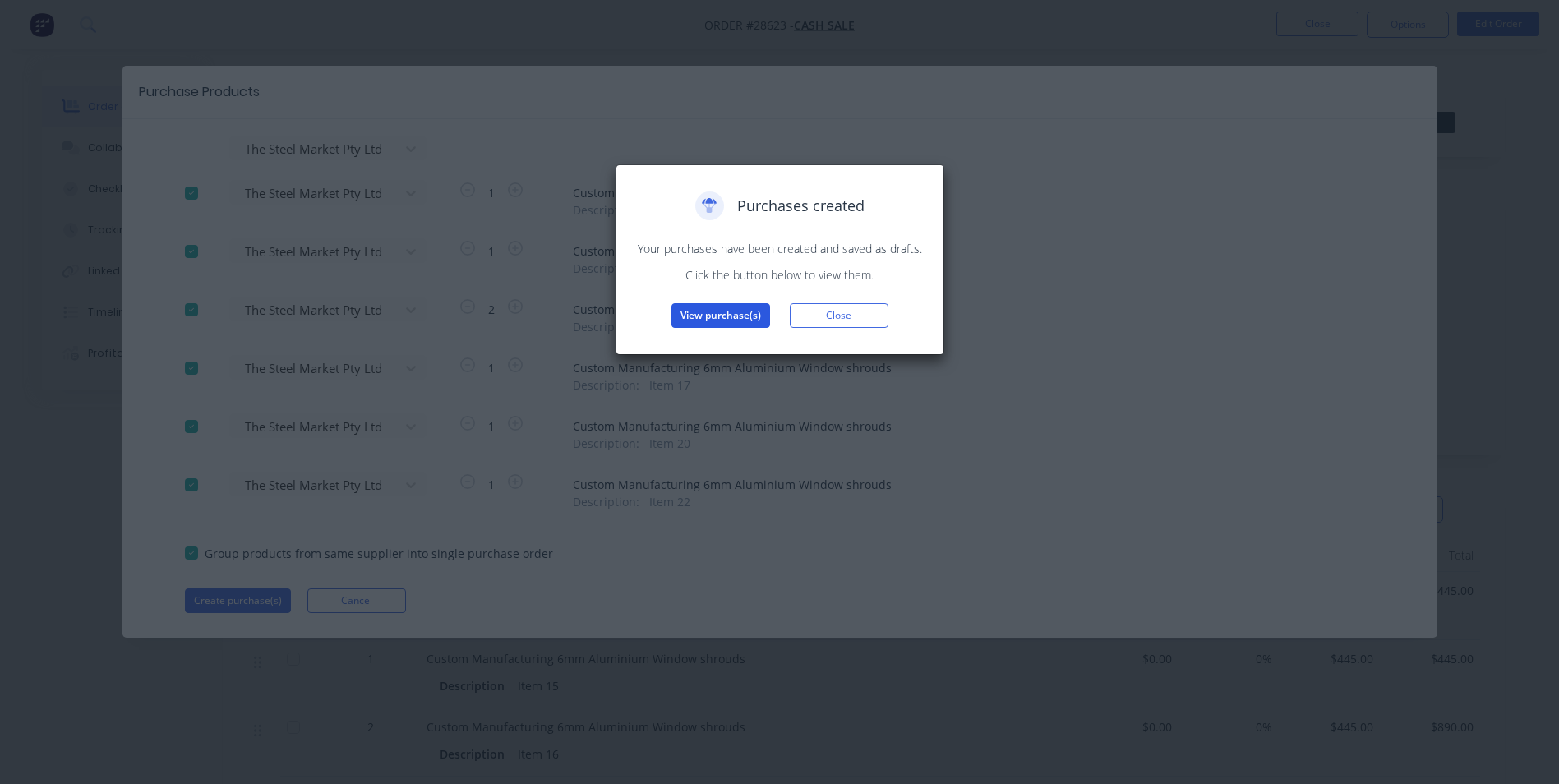
click at [736, 315] on button "View purchase(s)" at bounding box center [721, 315] width 99 height 24
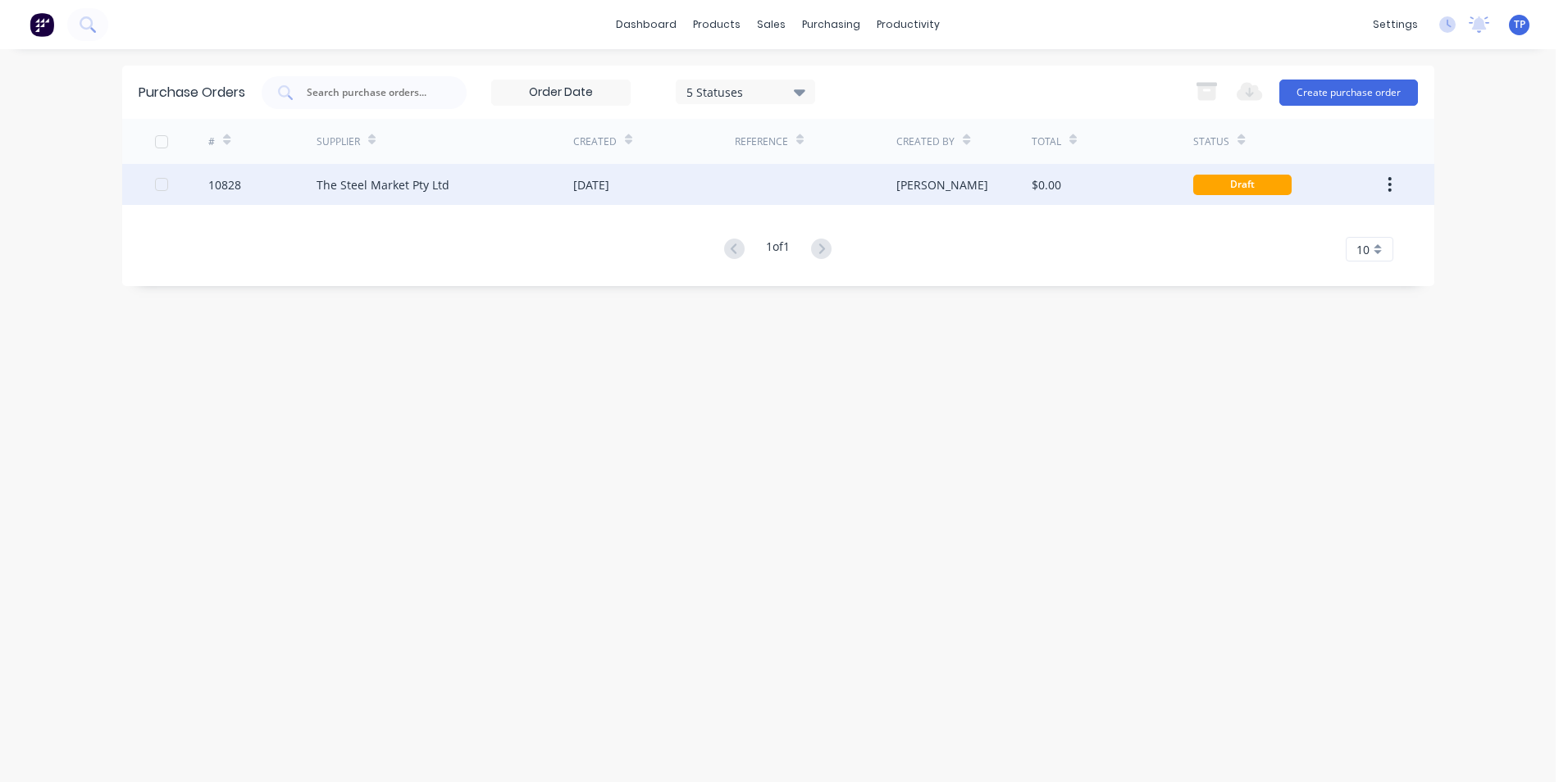
click at [774, 189] on div at bounding box center [815, 185] width 162 height 41
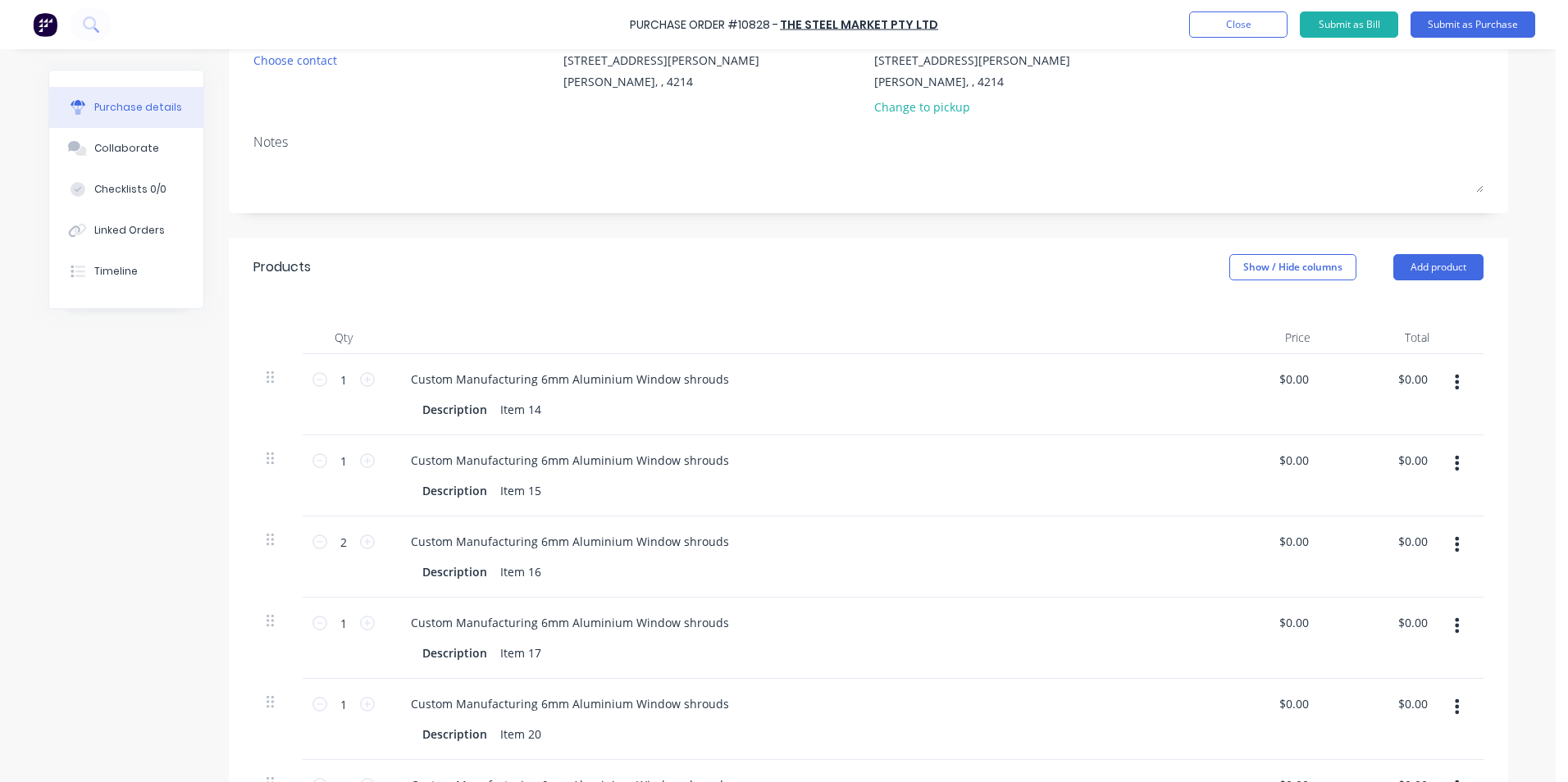
scroll to position [165, 0]
click at [1425, 273] on button "Add product" at bounding box center [1439, 272] width 90 height 26
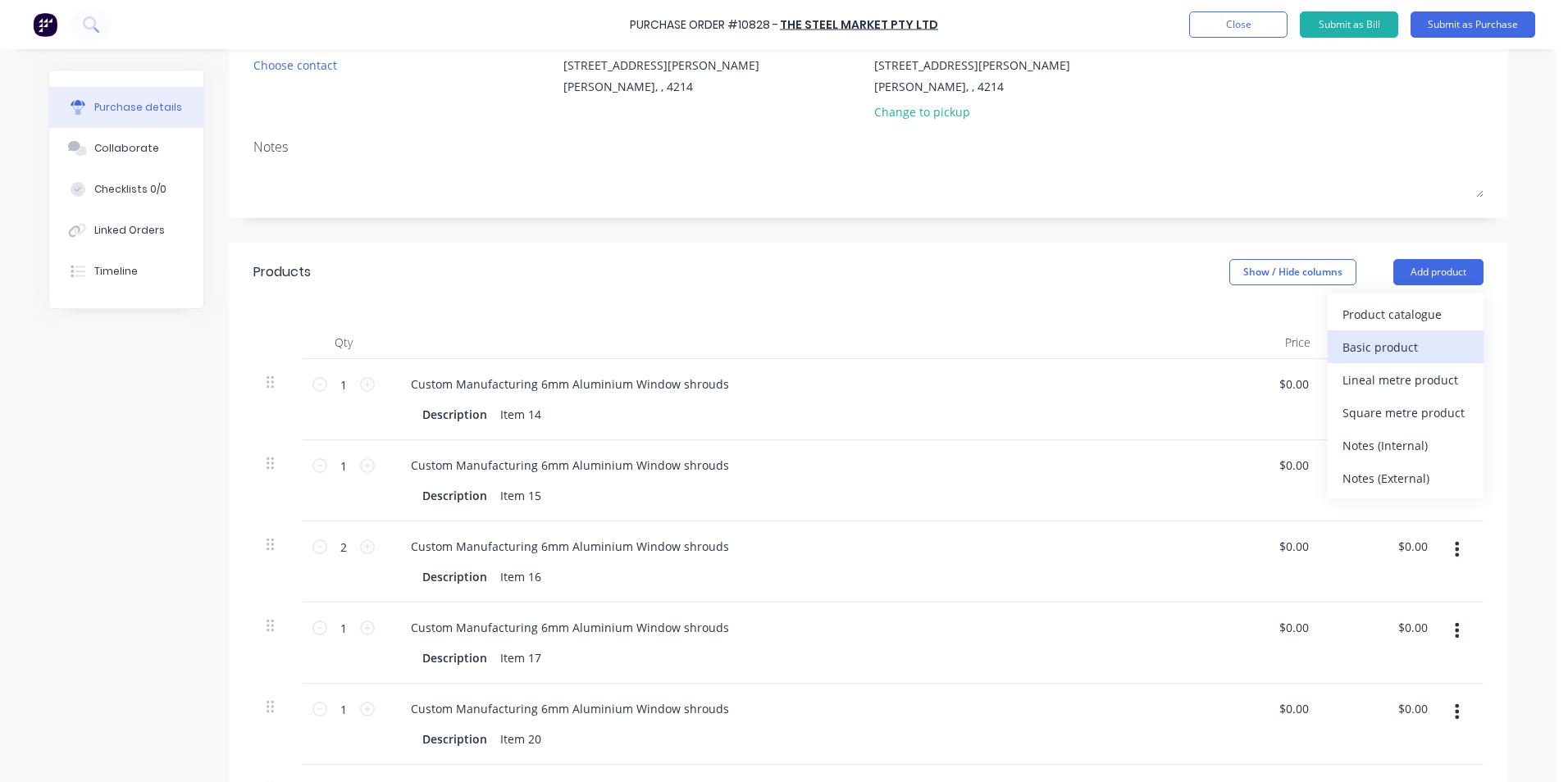
click at [1381, 343] on div "Basic product" at bounding box center [1405, 347] width 127 height 23
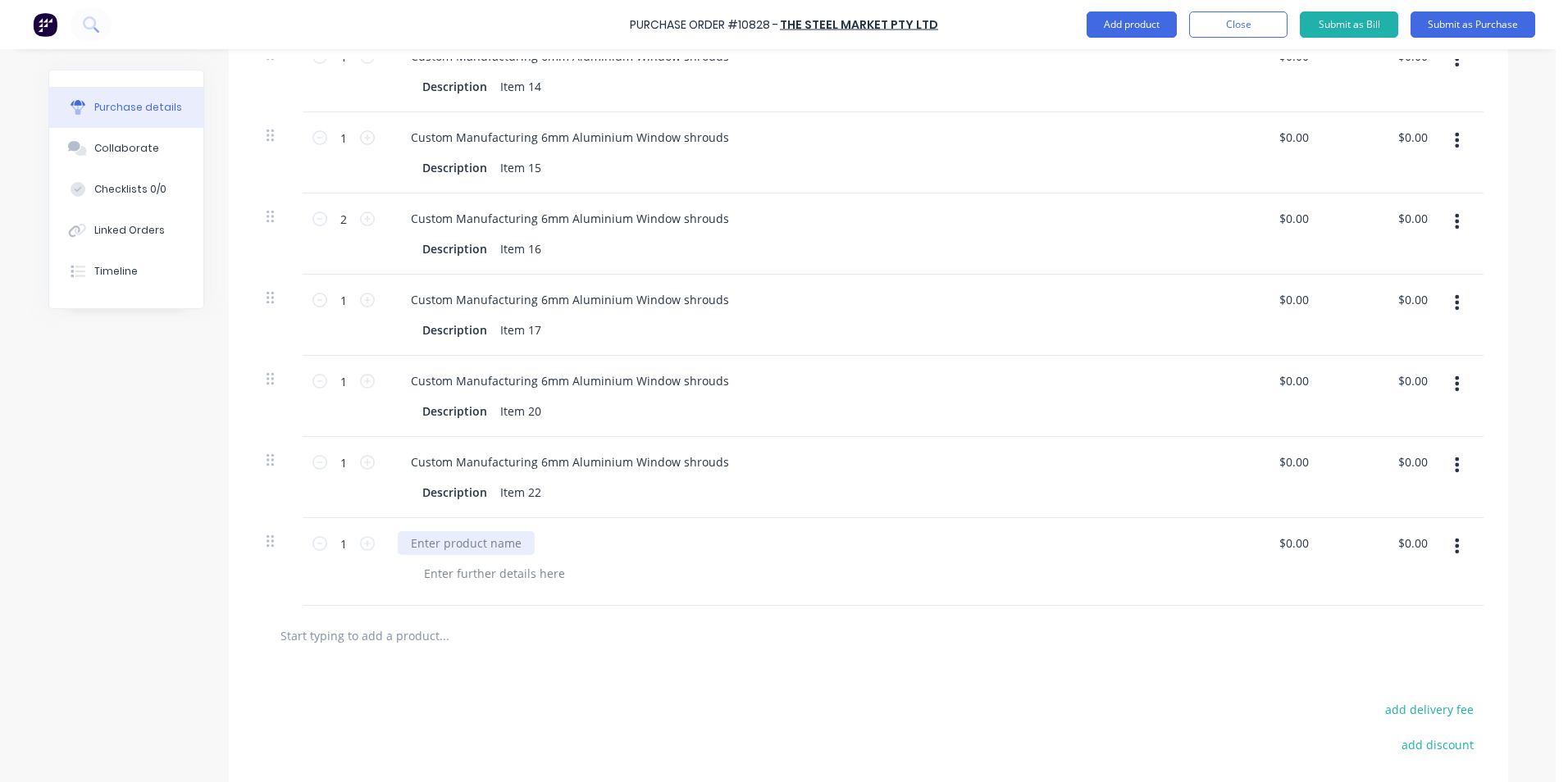
click at [449, 544] on div at bounding box center [466, 543] width 137 height 23
click at [482, 573] on div at bounding box center [495, 574] width 167 height 23
click at [362, 545] on icon at bounding box center [367, 543] width 14 height 14
click at [363, 545] on icon at bounding box center [367, 543] width 14 height 14
type input "3"
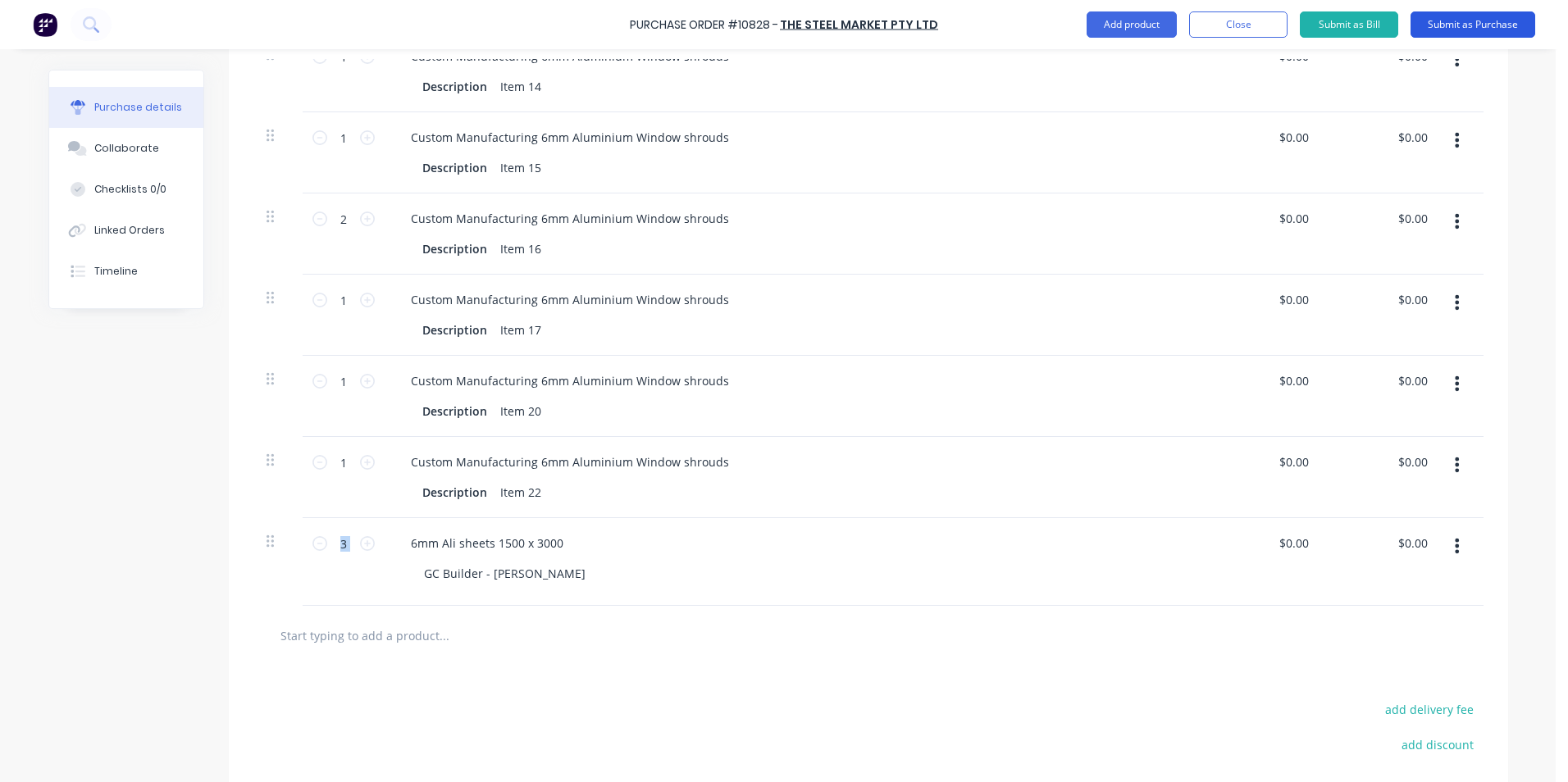
click at [1454, 26] on button "Submit as Purchase" at bounding box center [1473, 24] width 125 height 26
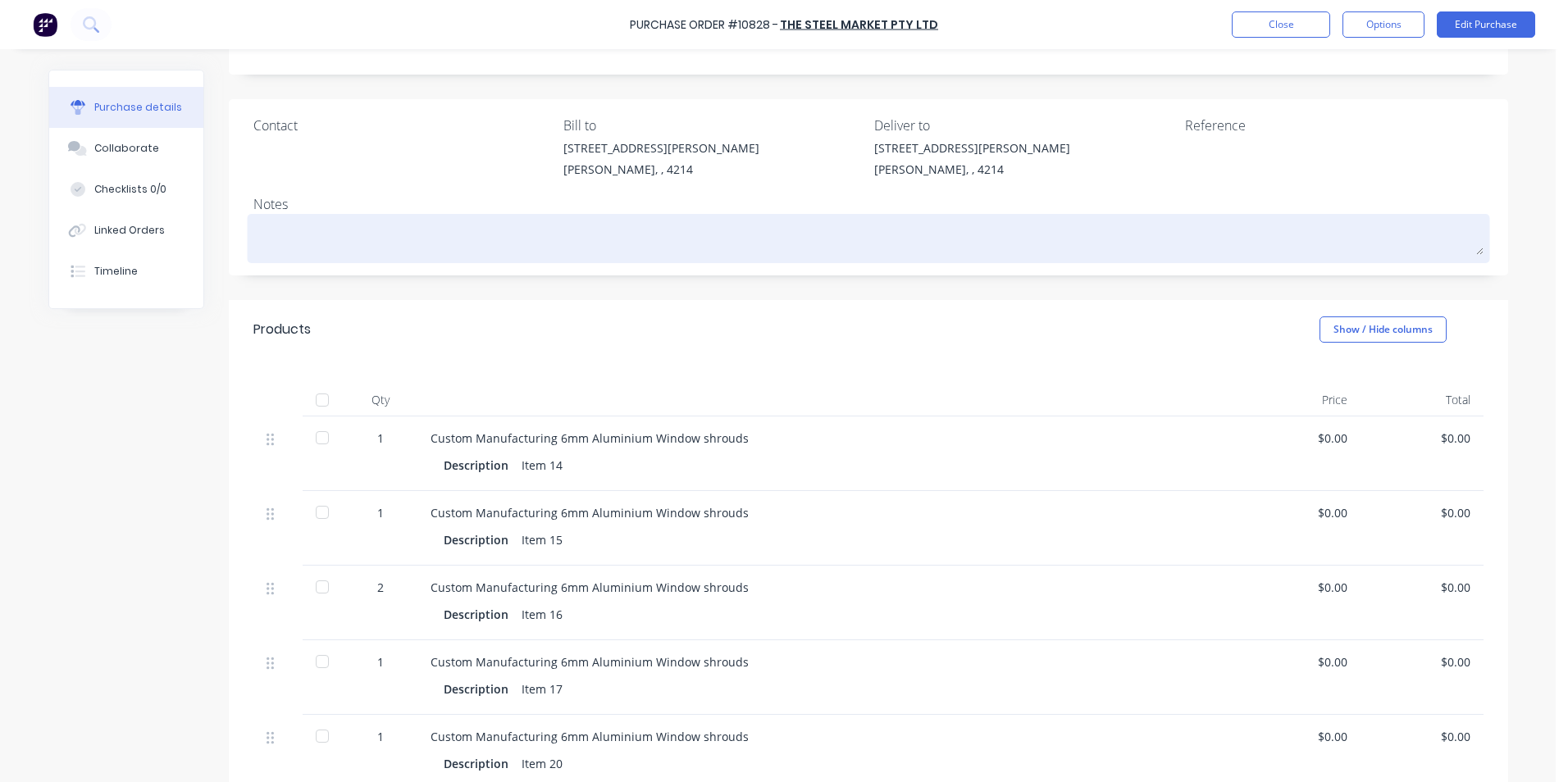
scroll to position [0, 0]
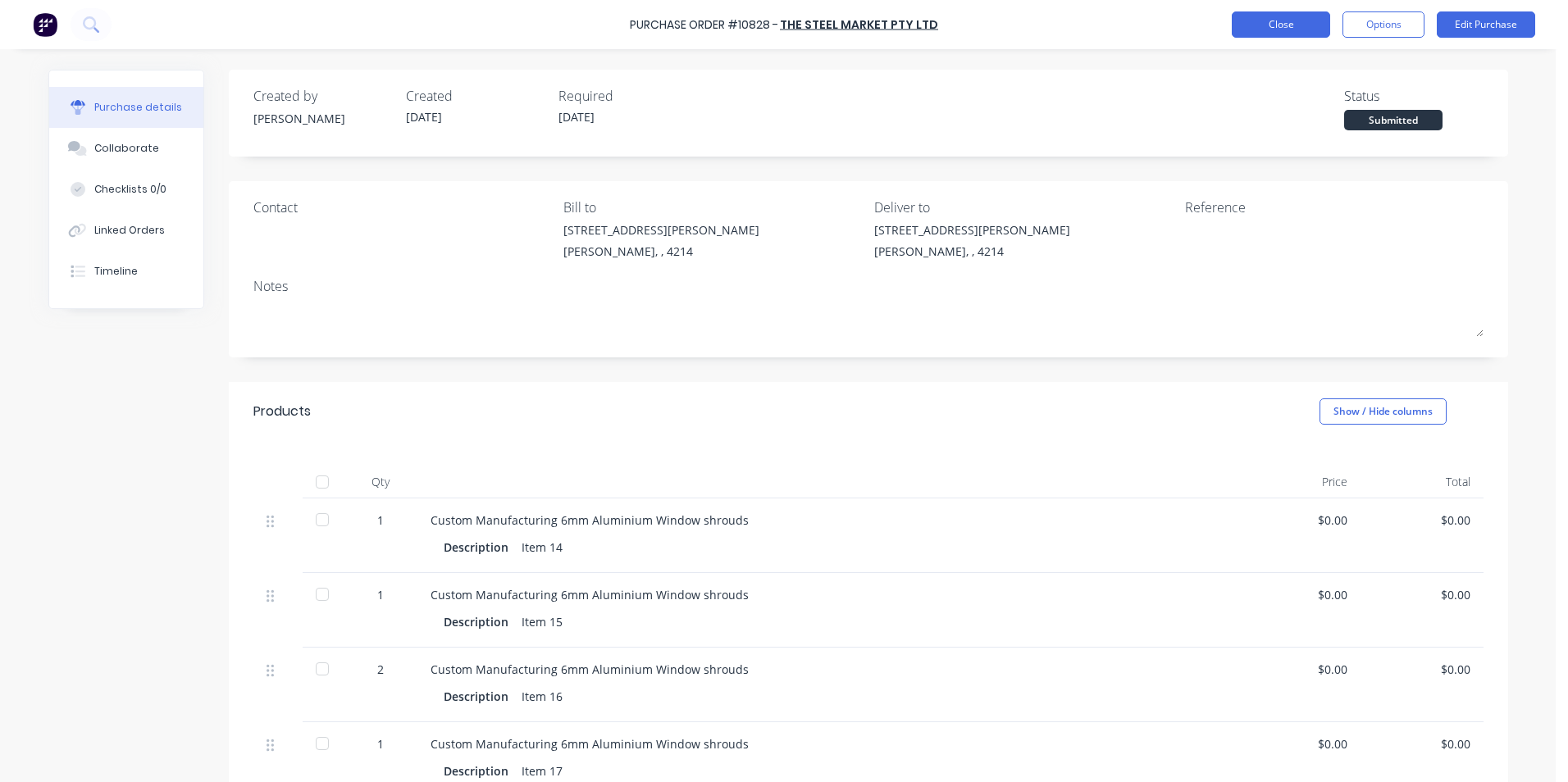
click at [1247, 28] on button "Close" at bounding box center [1282, 24] width 99 height 26
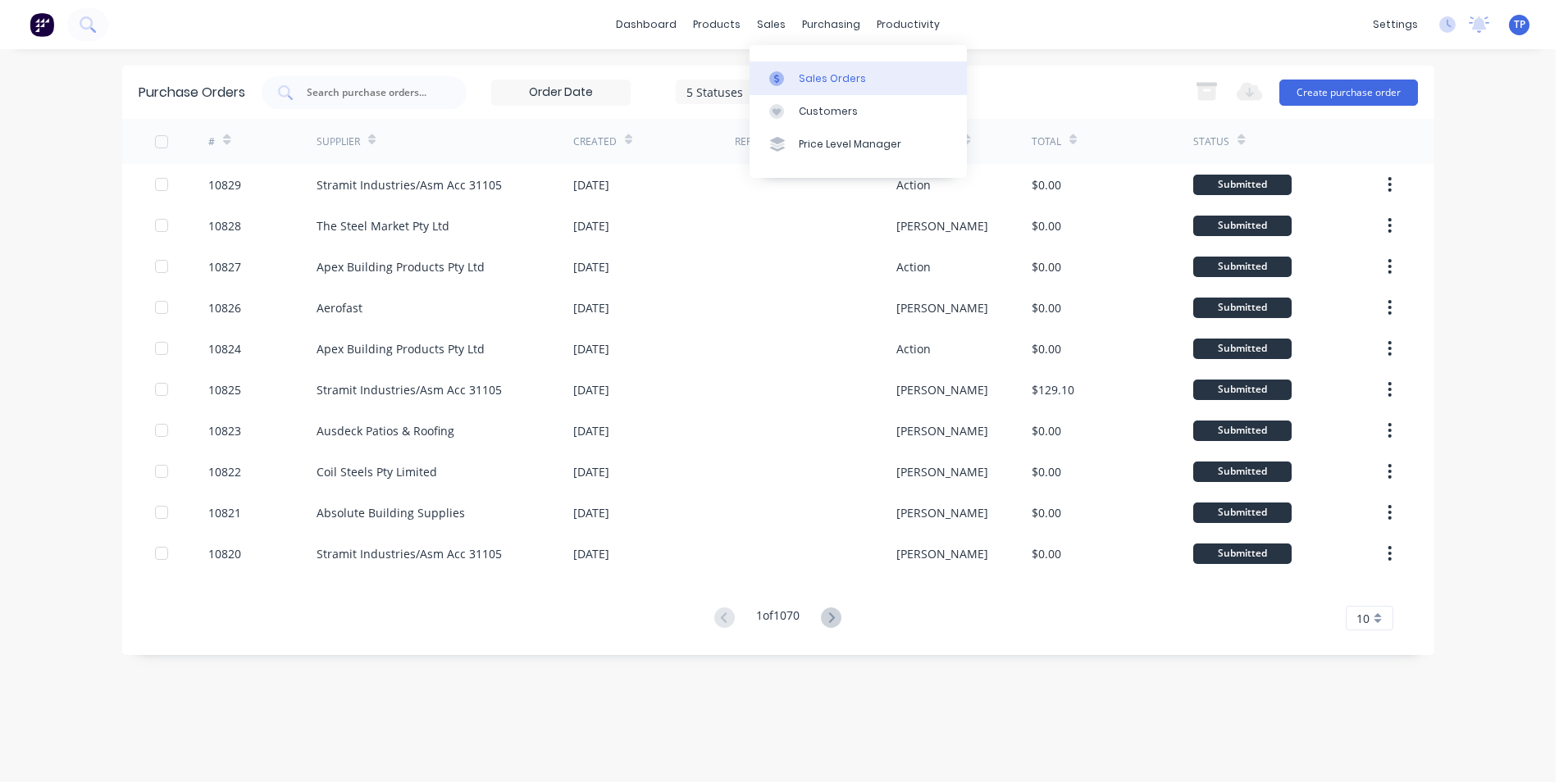
click at [834, 80] on div "Sales Orders" at bounding box center [832, 78] width 67 height 14
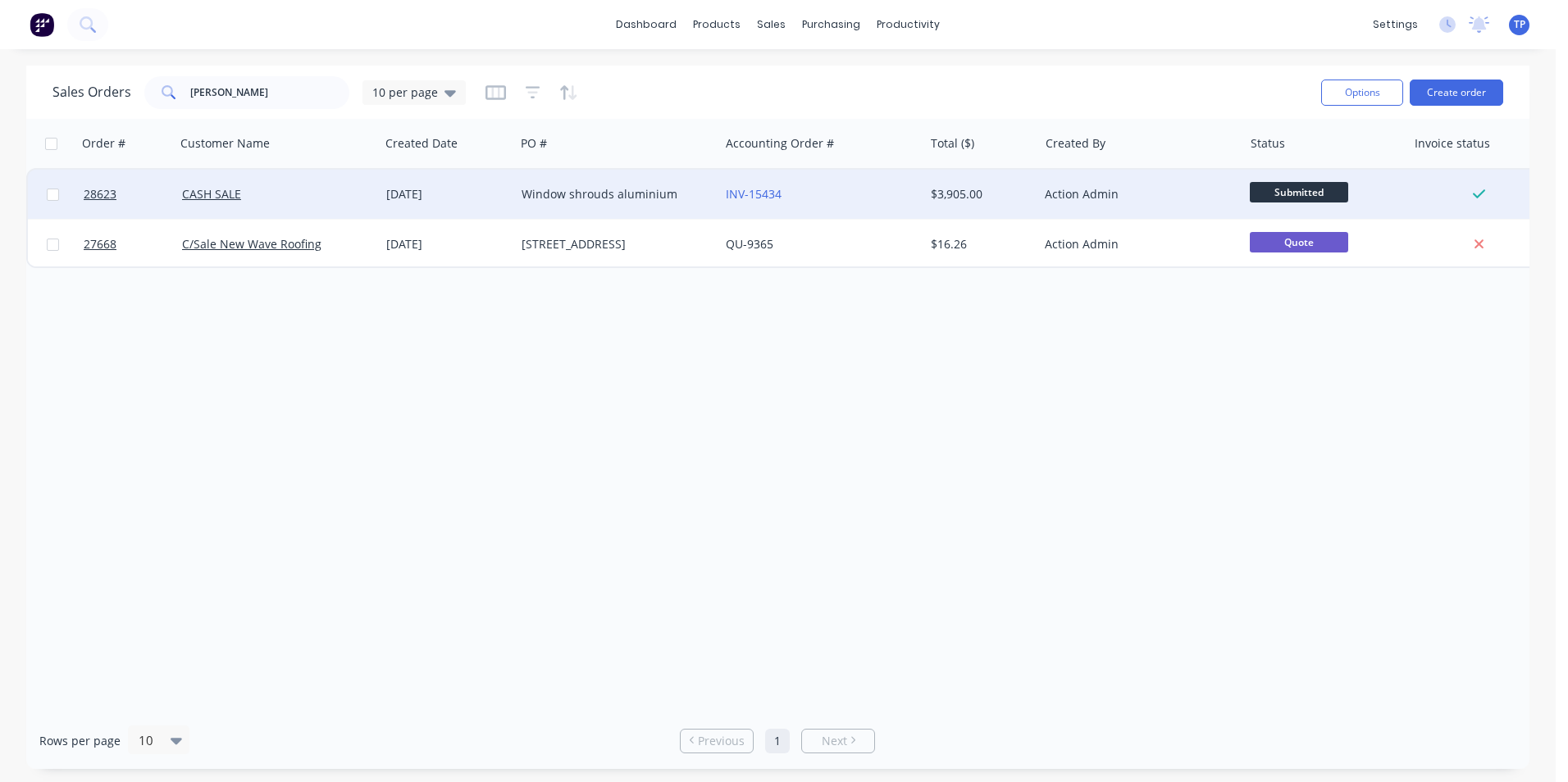
click at [832, 188] on div "INV-15434" at bounding box center [816, 194] width 182 height 16
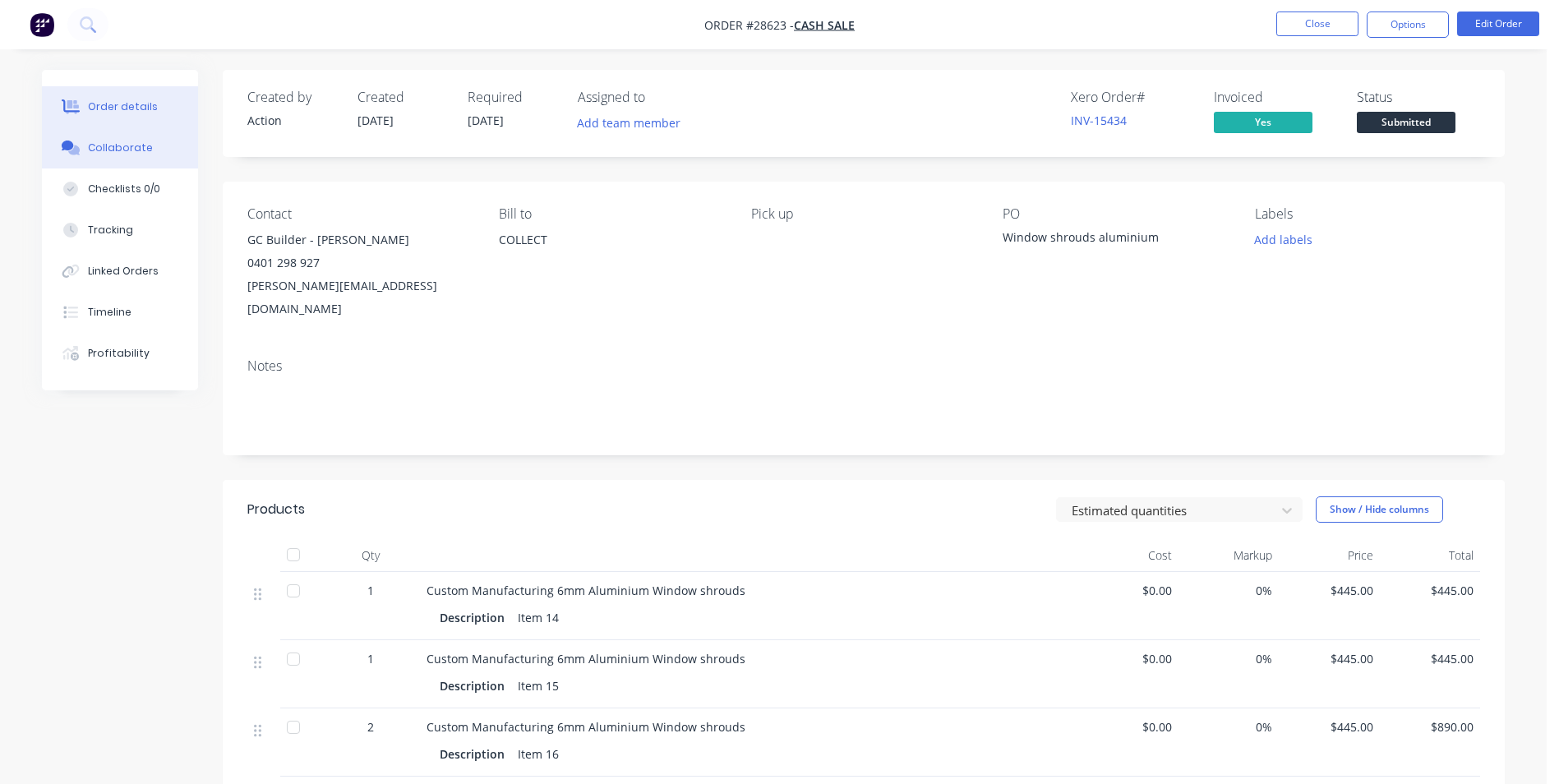
click at [121, 147] on div "Collaborate" at bounding box center [121, 148] width 65 height 14
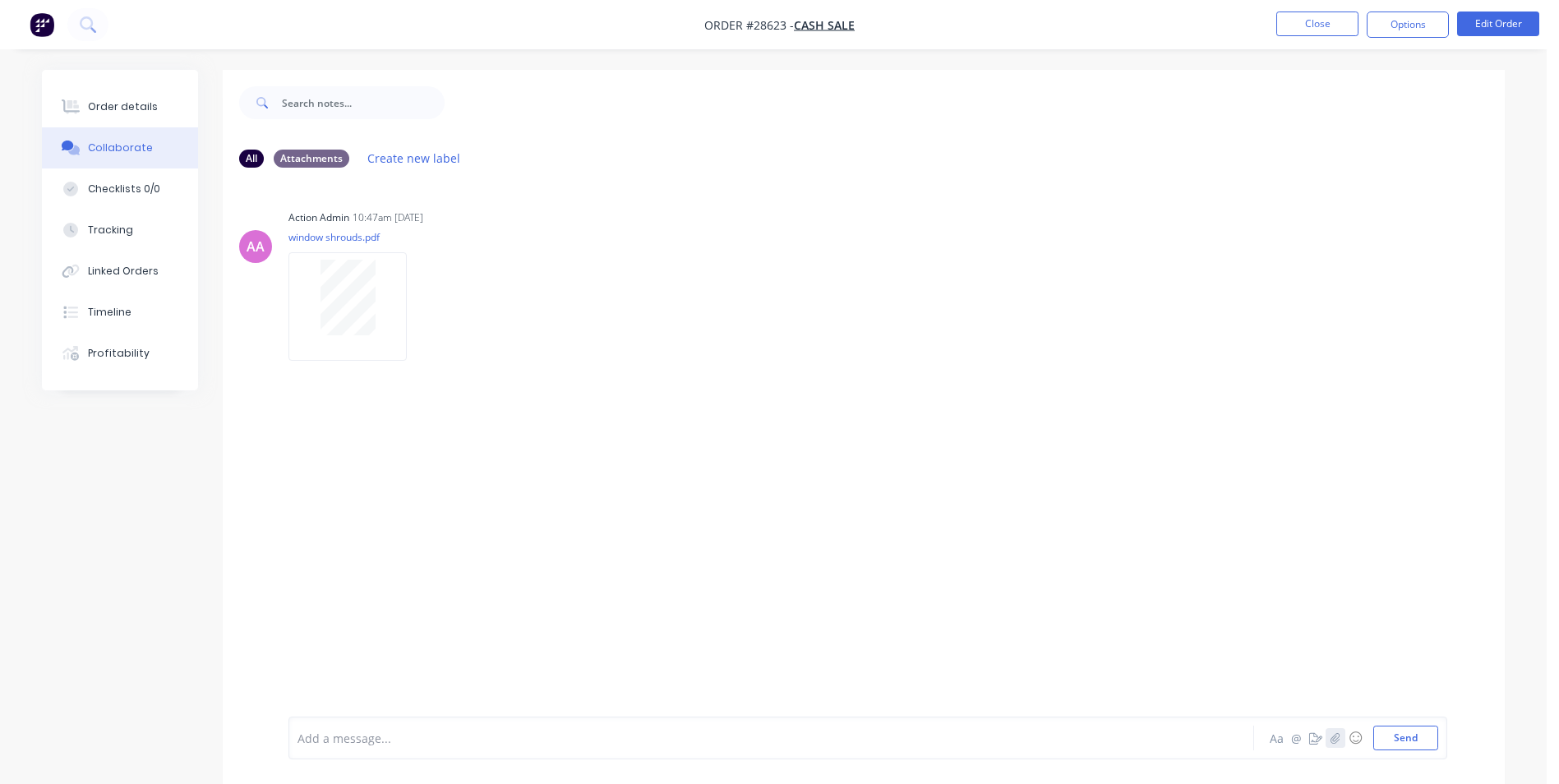
click at [1334, 743] on icon "button" at bounding box center [1335, 738] width 10 height 12
click at [1407, 736] on button "Send" at bounding box center [1406, 737] width 65 height 24
click at [1287, 23] on button "Close" at bounding box center [1317, 23] width 82 height 24
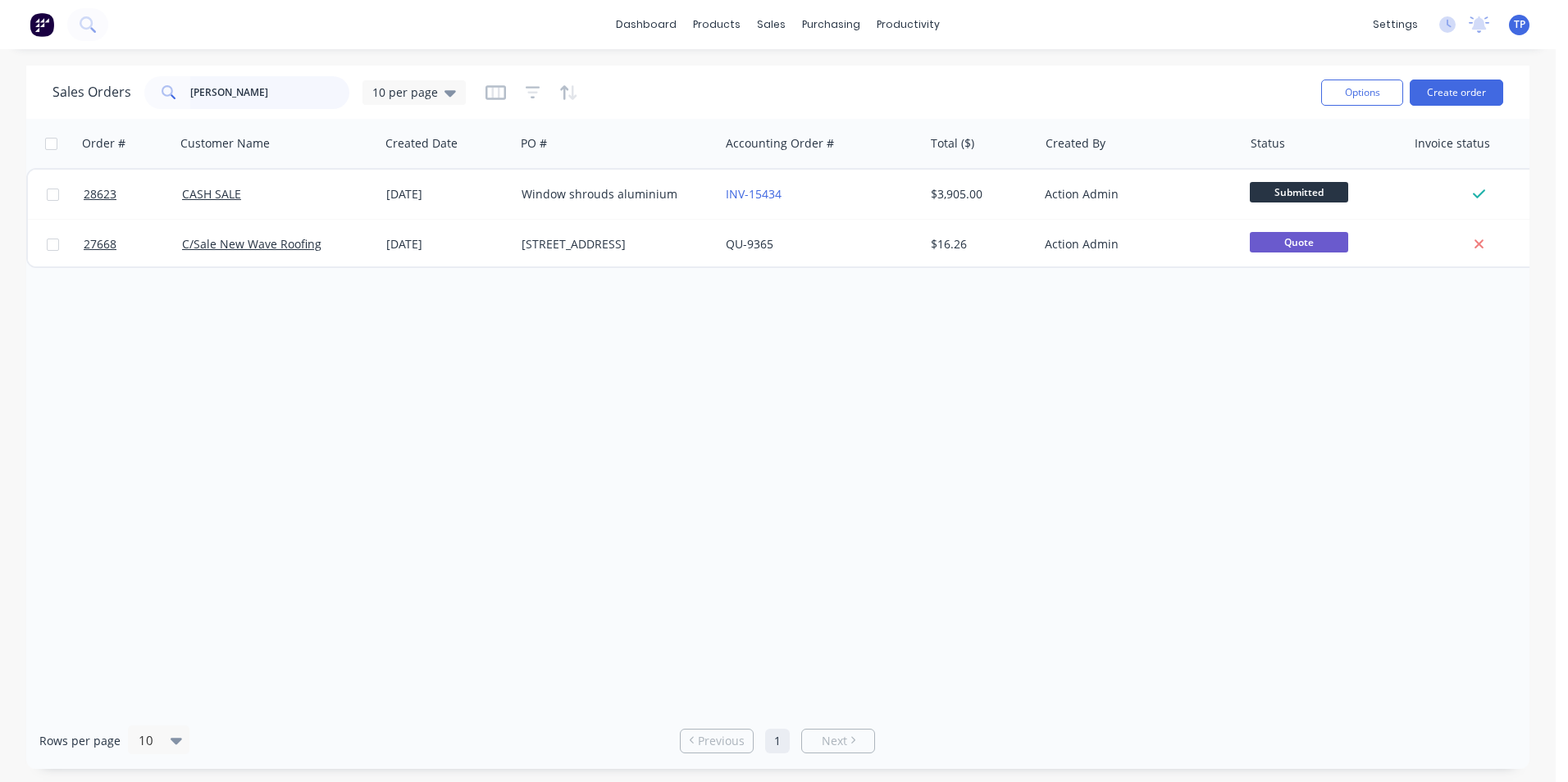
click at [289, 90] on input "[PERSON_NAME]" at bounding box center [270, 92] width 160 height 33
type input "b"
